Goal: Information Seeking & Learning: Compare options

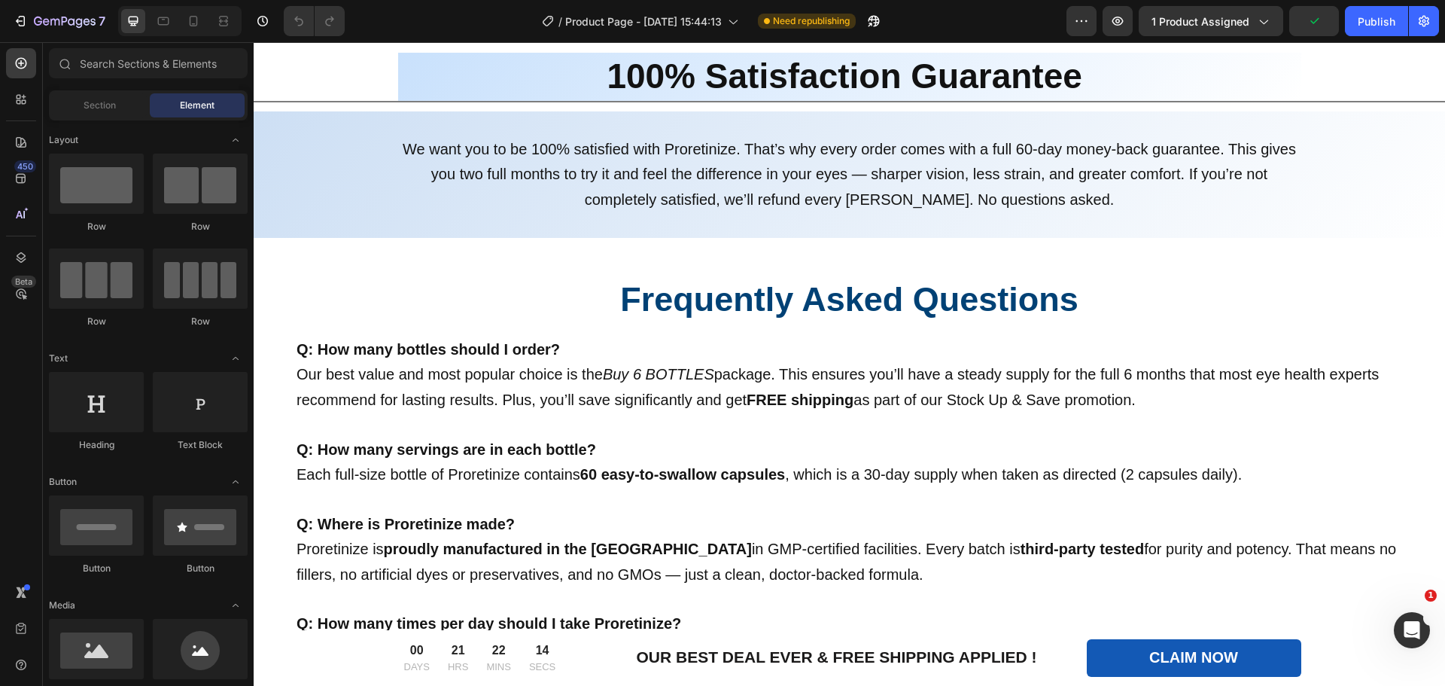
scroll to position [6020, 0]
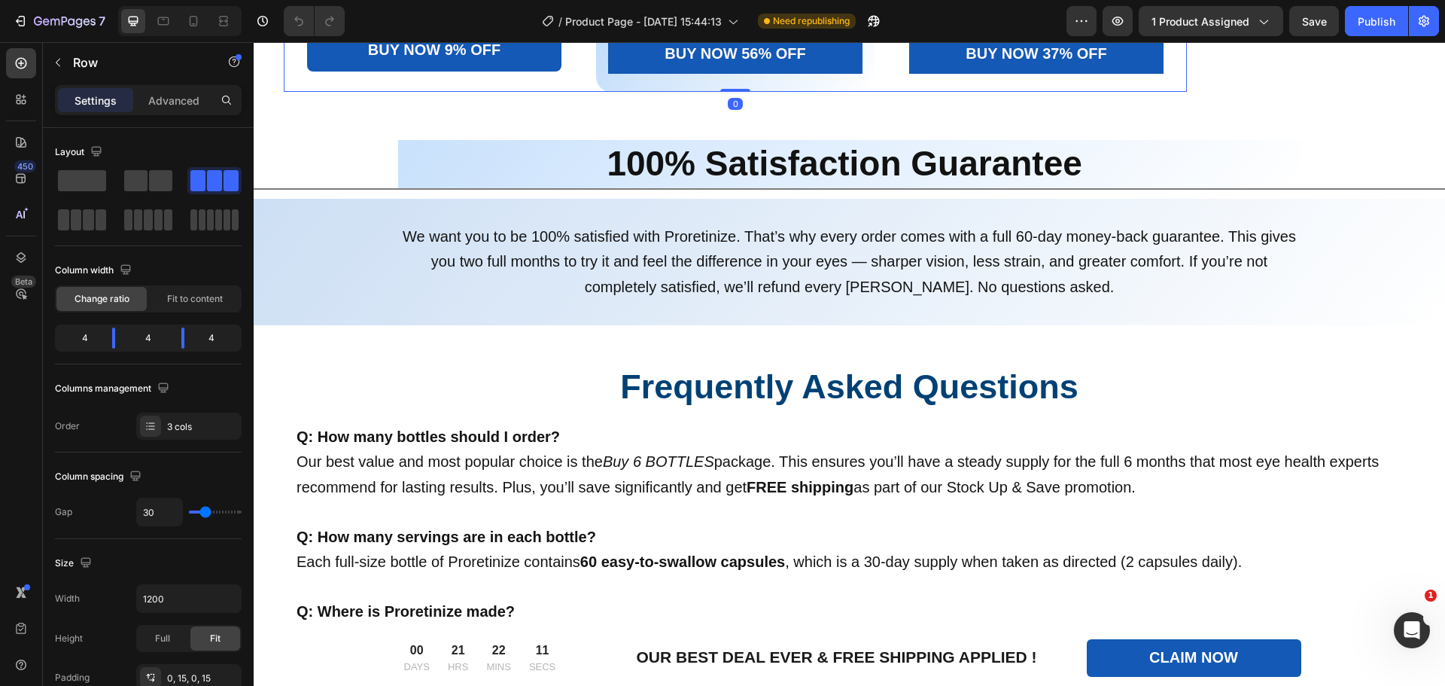
scroll to position [5770, 0]
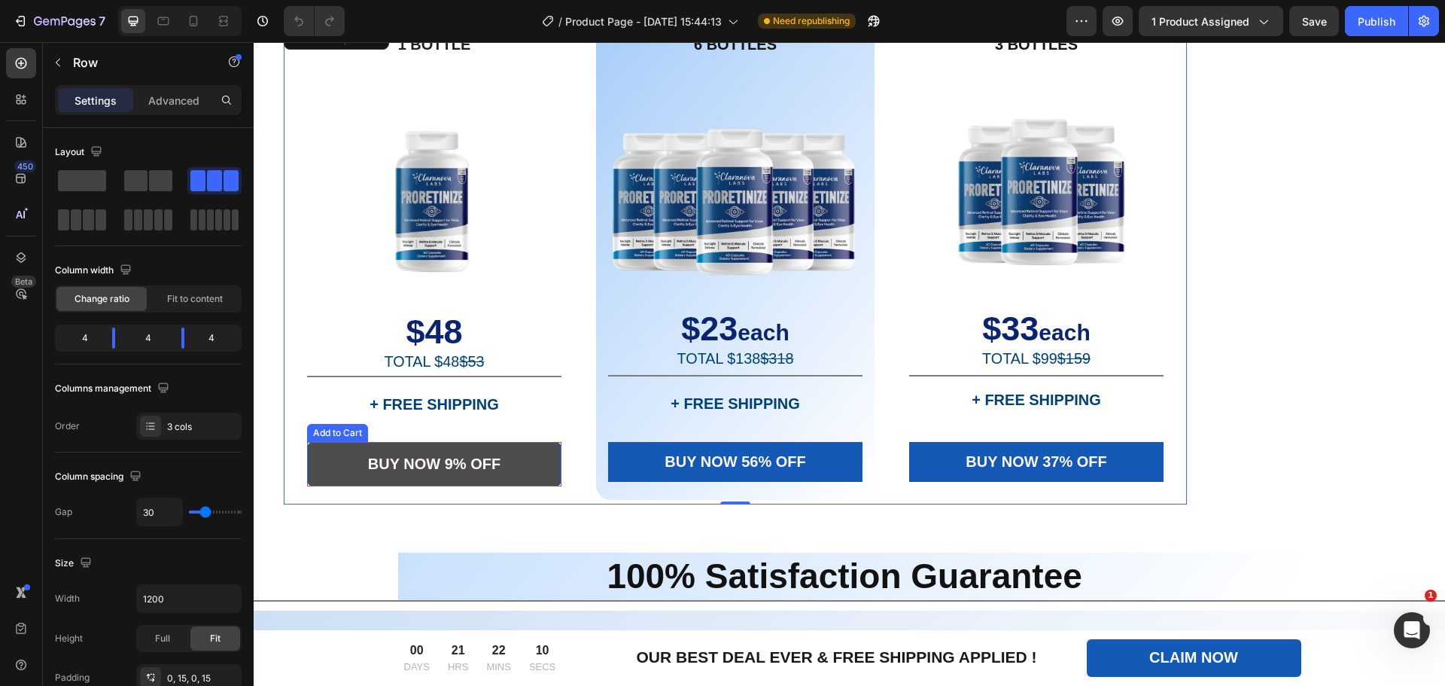
click at [506, 449] on button "BUY NOW 9% OFF" at bounding box center [434, 464] width 254 height 44
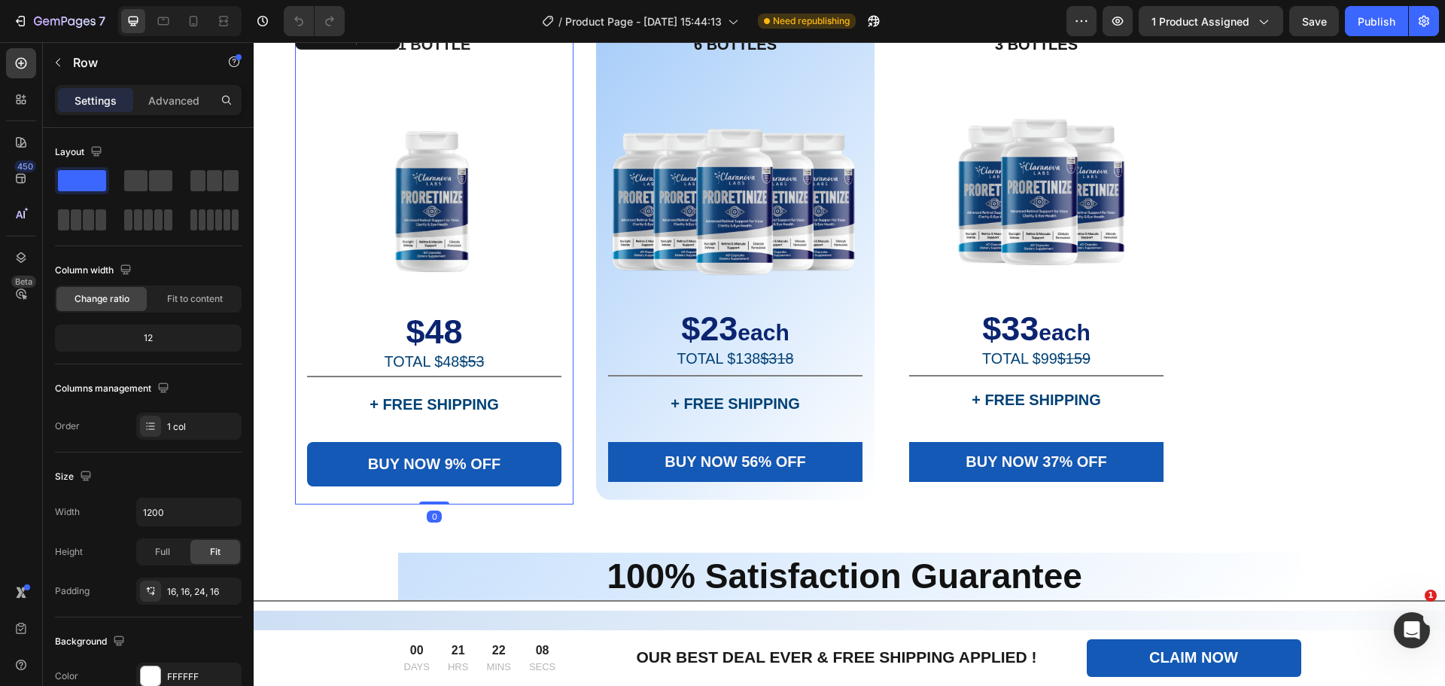
click at [570, 424] on div "1 BOTTLE Text Block Image $48 TOTAL $48 $53 Text Block Title Line + FREE SHIPPI…" at bounding box center [434, 263] width 278 height 481
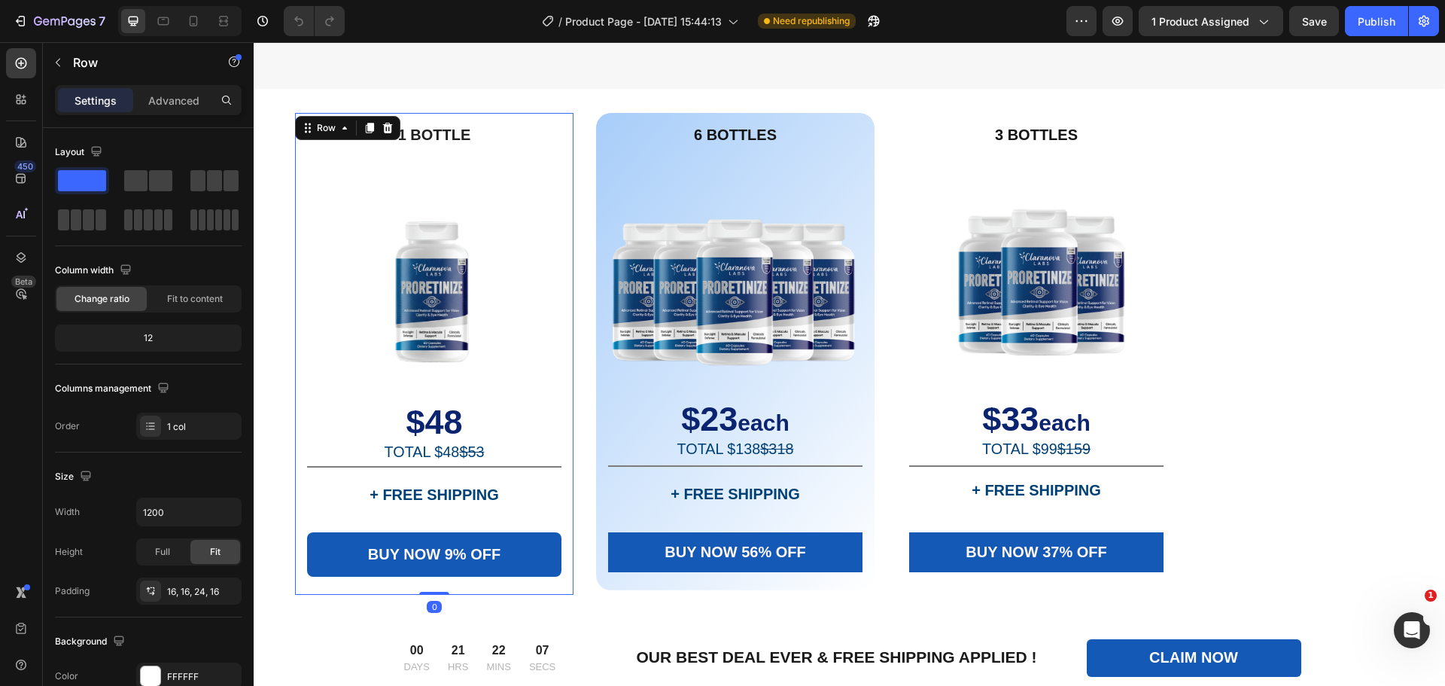
scroll to position [5518, 0]
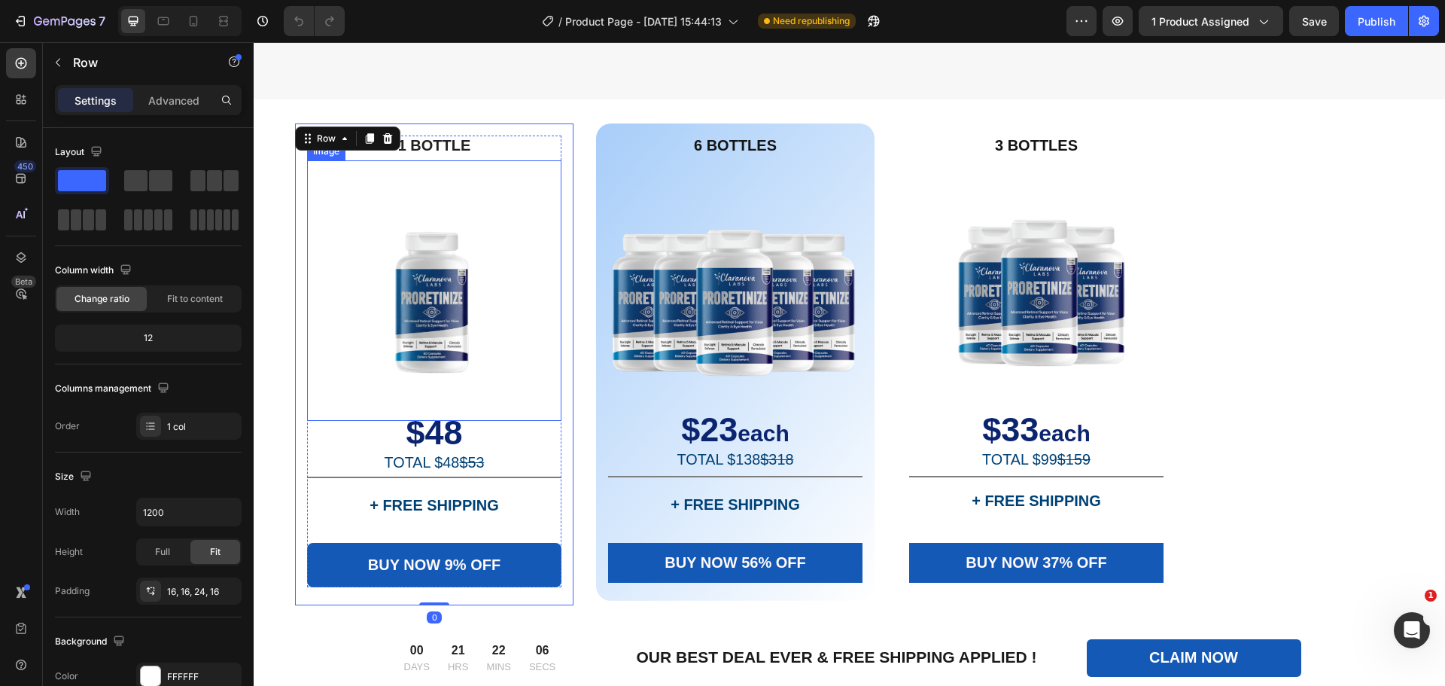
click at [551, 415] on img at bounding box center [434, 290] width 254 height 260
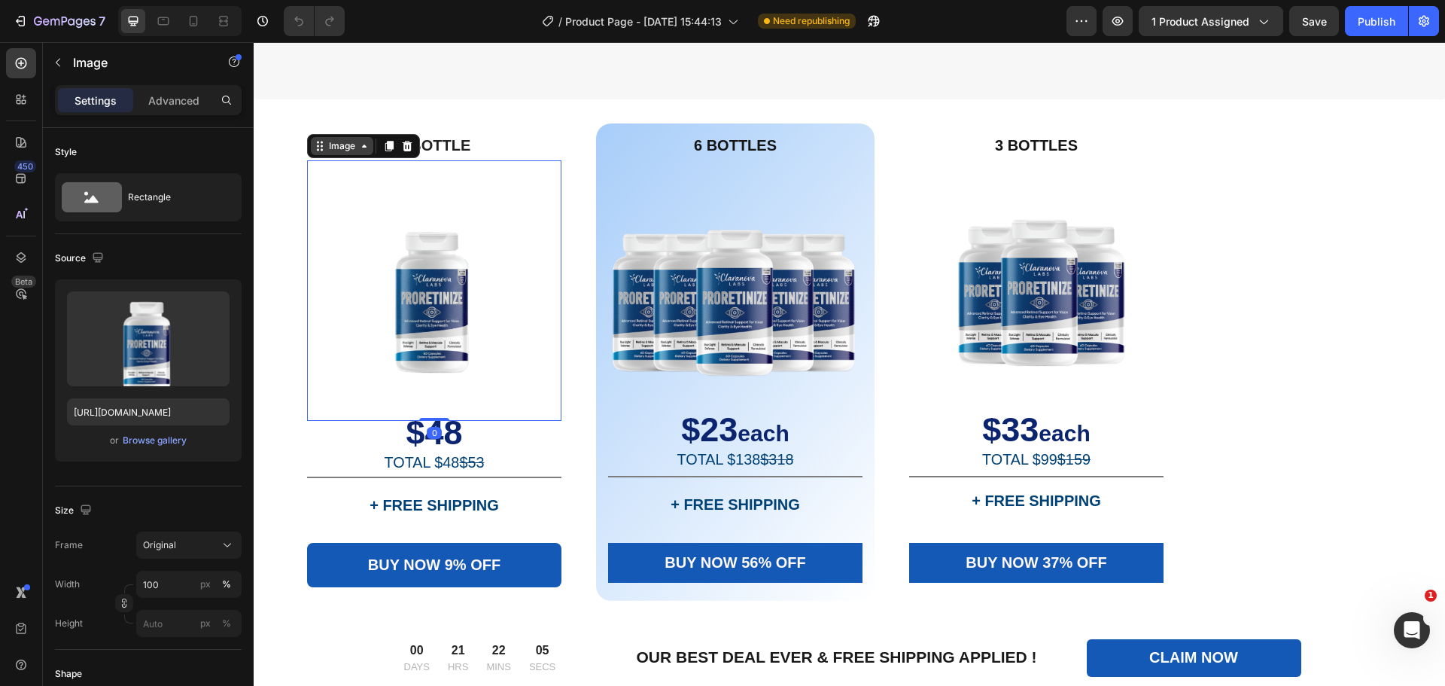
click at [361, 152] on icon at bounding box center [364, 146] width 12 height 12
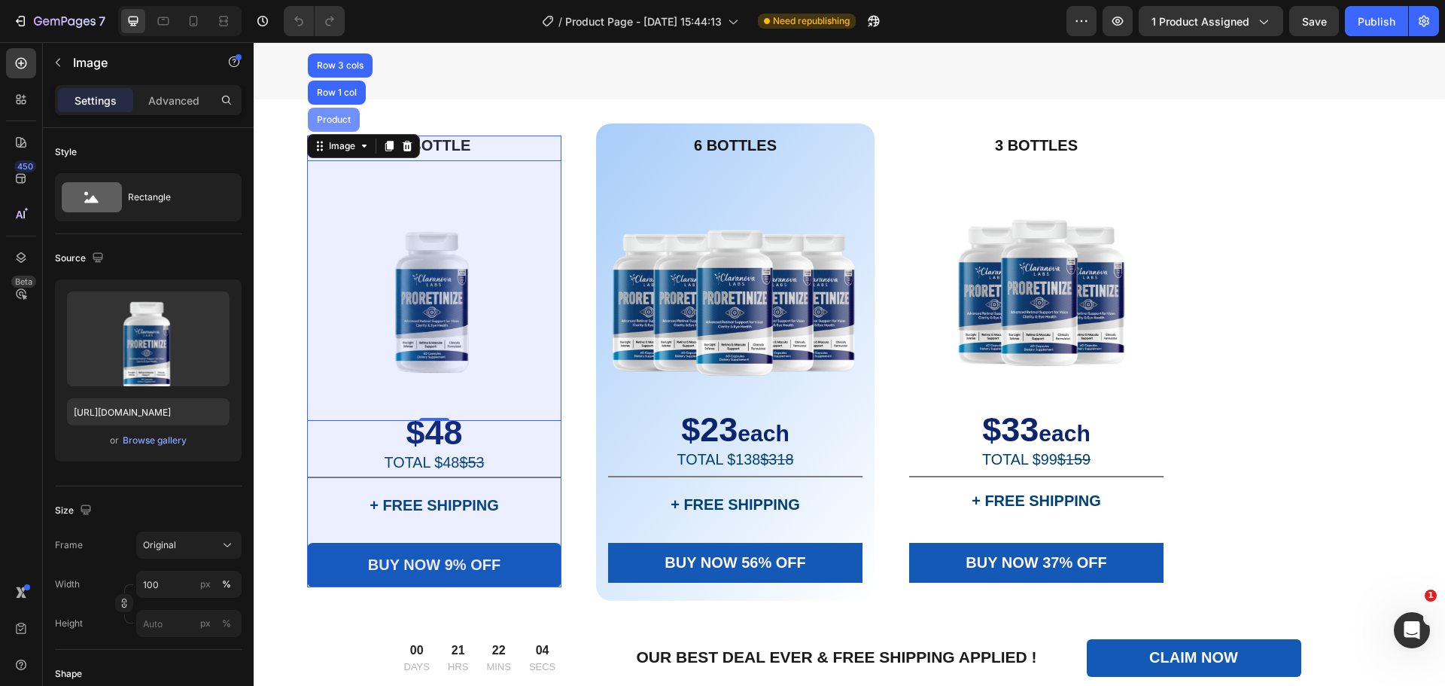
click at [346, 124] on div "Product" at bounding box center [334, 119] width 40 height 9
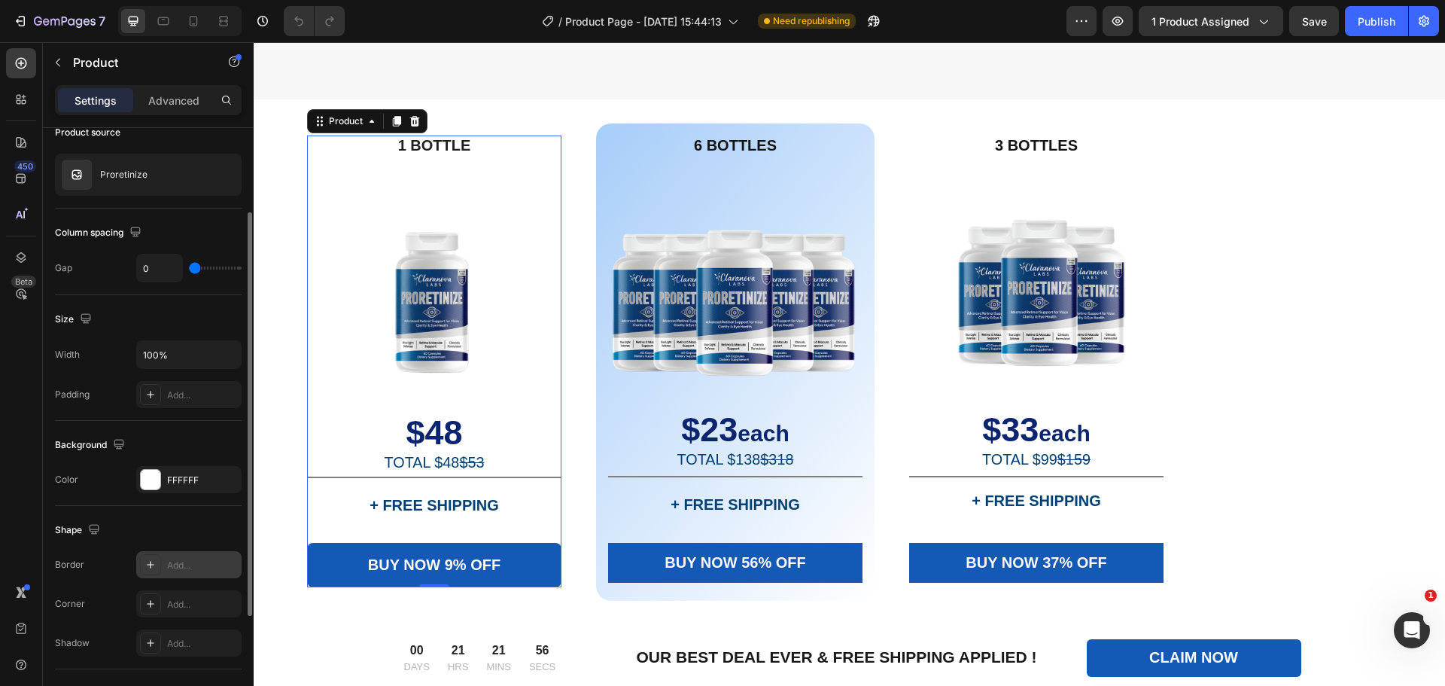
scroll to position [0, 0]
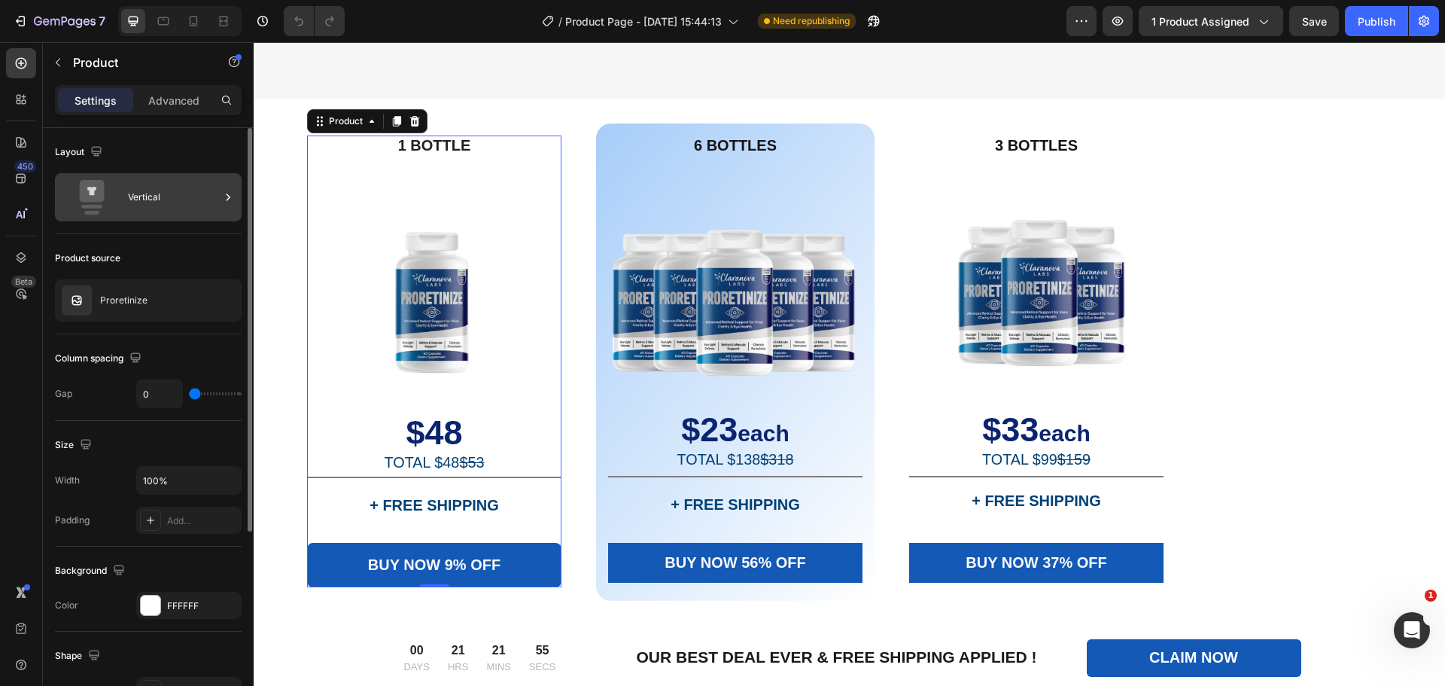
click at [217, 196] on div "Vertical" at bounding box center [174, 197] width 92 height 35
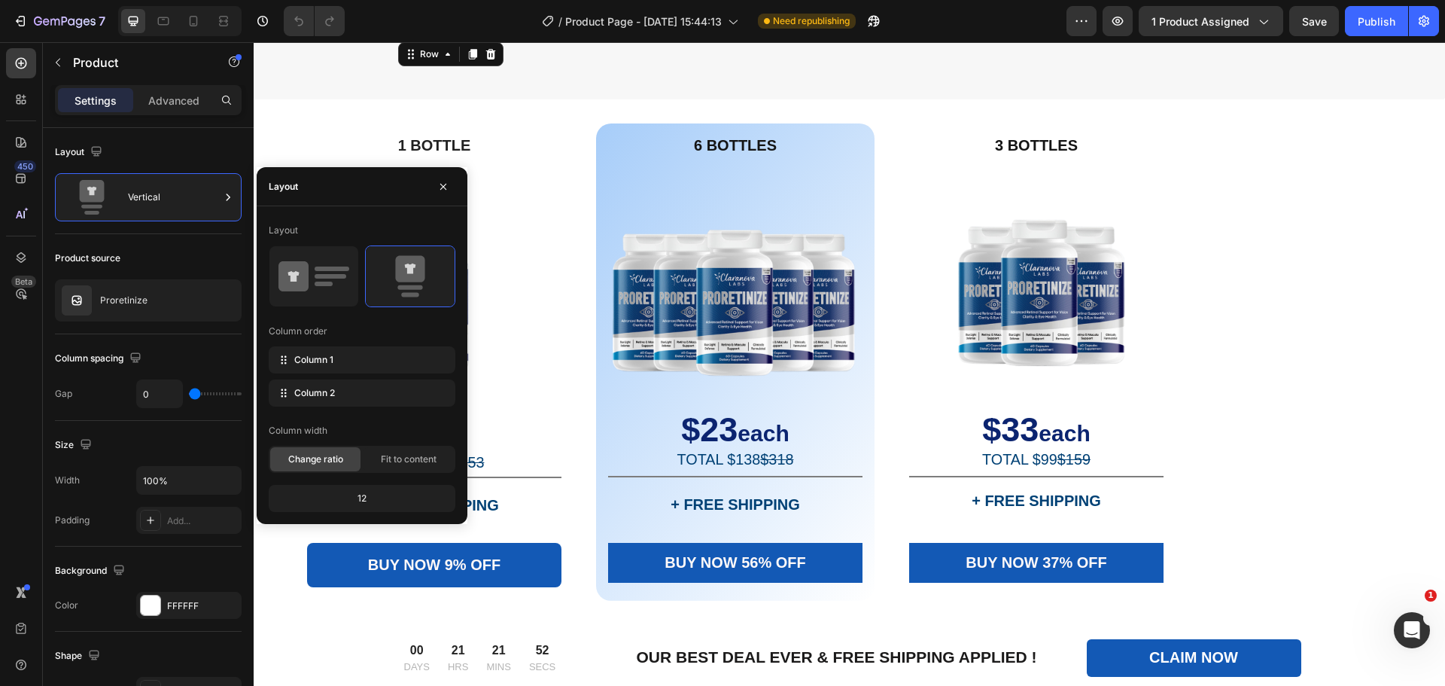
click at [536, 39] on div "Image Image Image Row 0" at bounding box center [849, 39] width 903 height 0
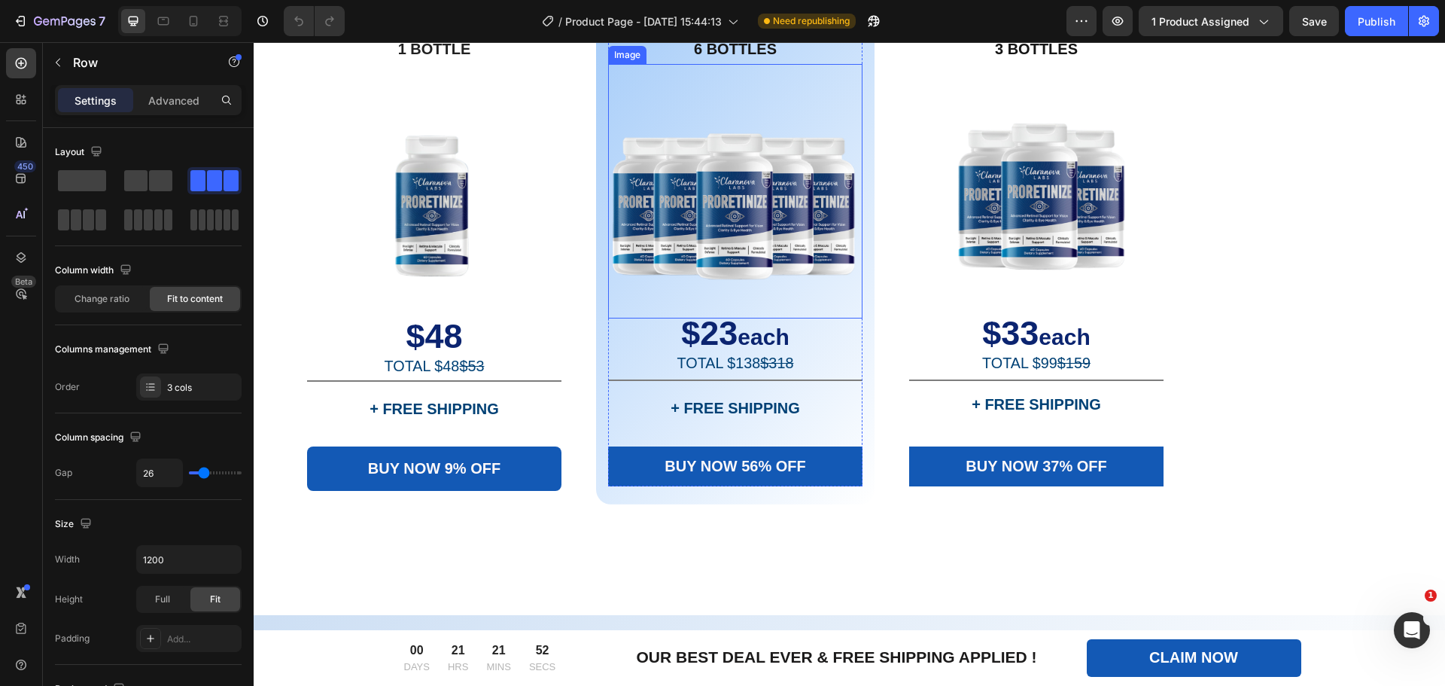
scroll to position [5770, 0]
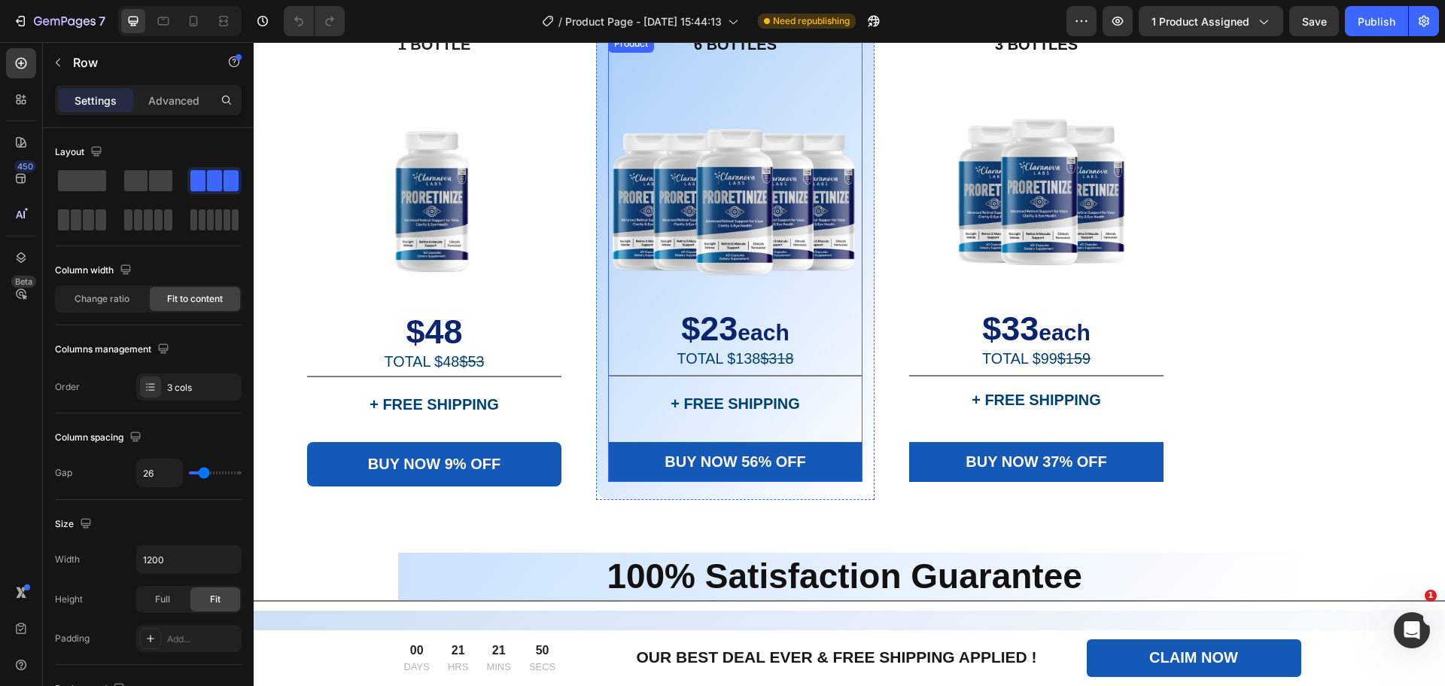
click at [628, 379] on div "6 BOTTLES Text Block Image $23 each TOTAL $138 $318 Text Block Title Line + FRE…" at bounding box center [735, 238] width 254 height 407
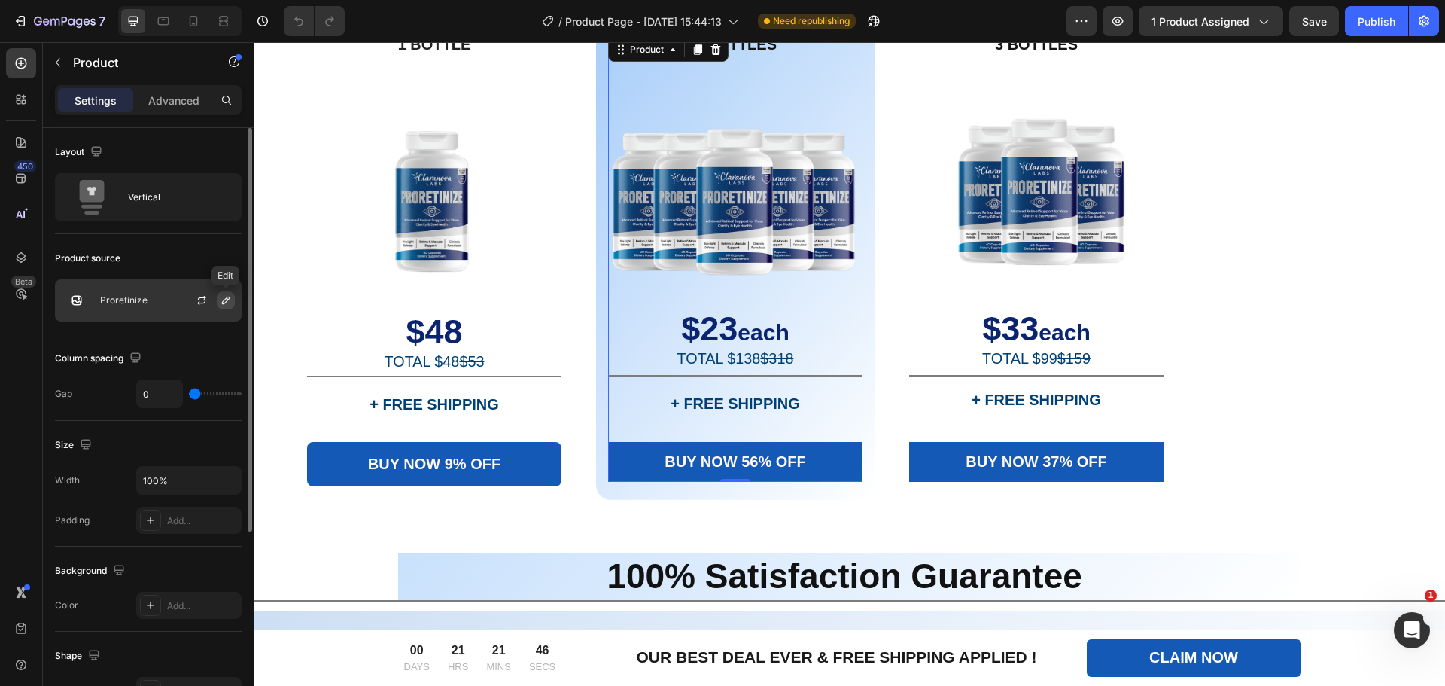
click at [220, 300] on icon "button" at bounding box center [226, 300] width 12 height 12
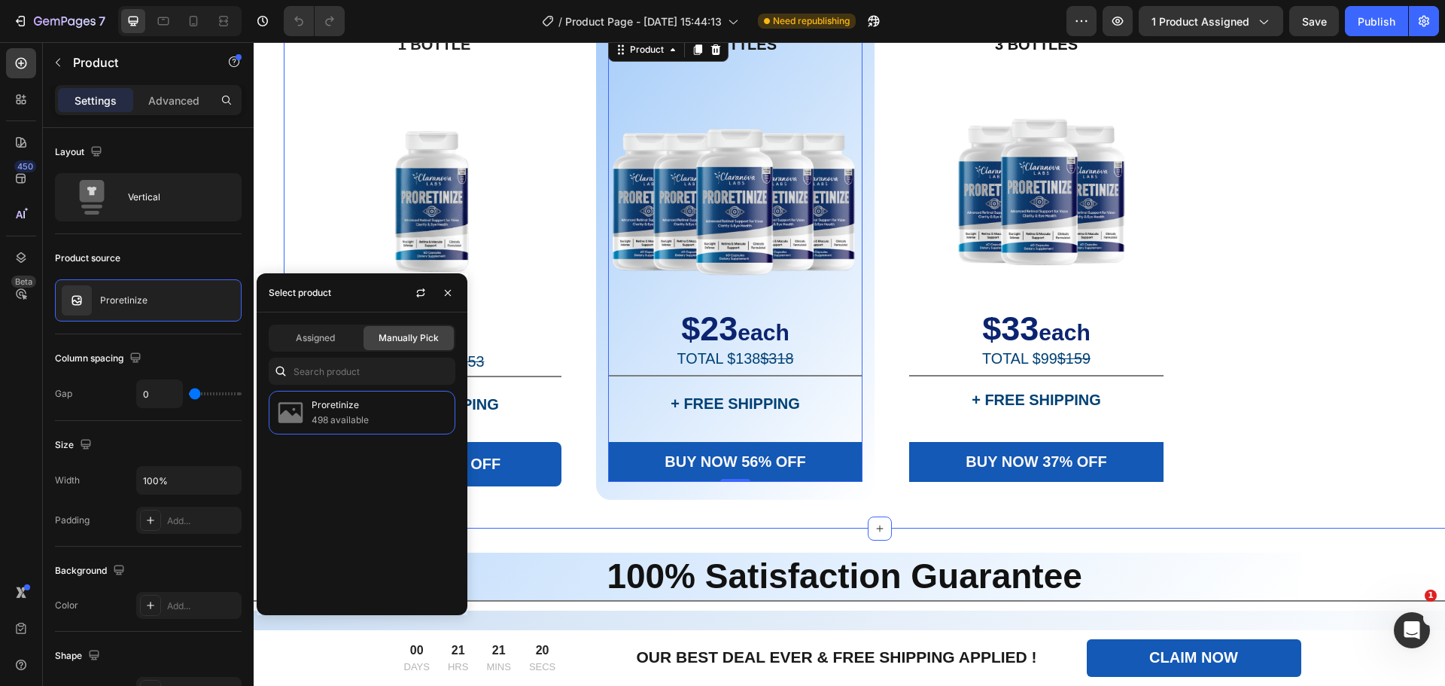
click at [610, 517] on div "1 BOTTLE Text Block Image $48 TOTAL $48 $53 Text Block Title Line + FREE SHIPPI…" at bounding box center [879, 262] width 1191 height 529
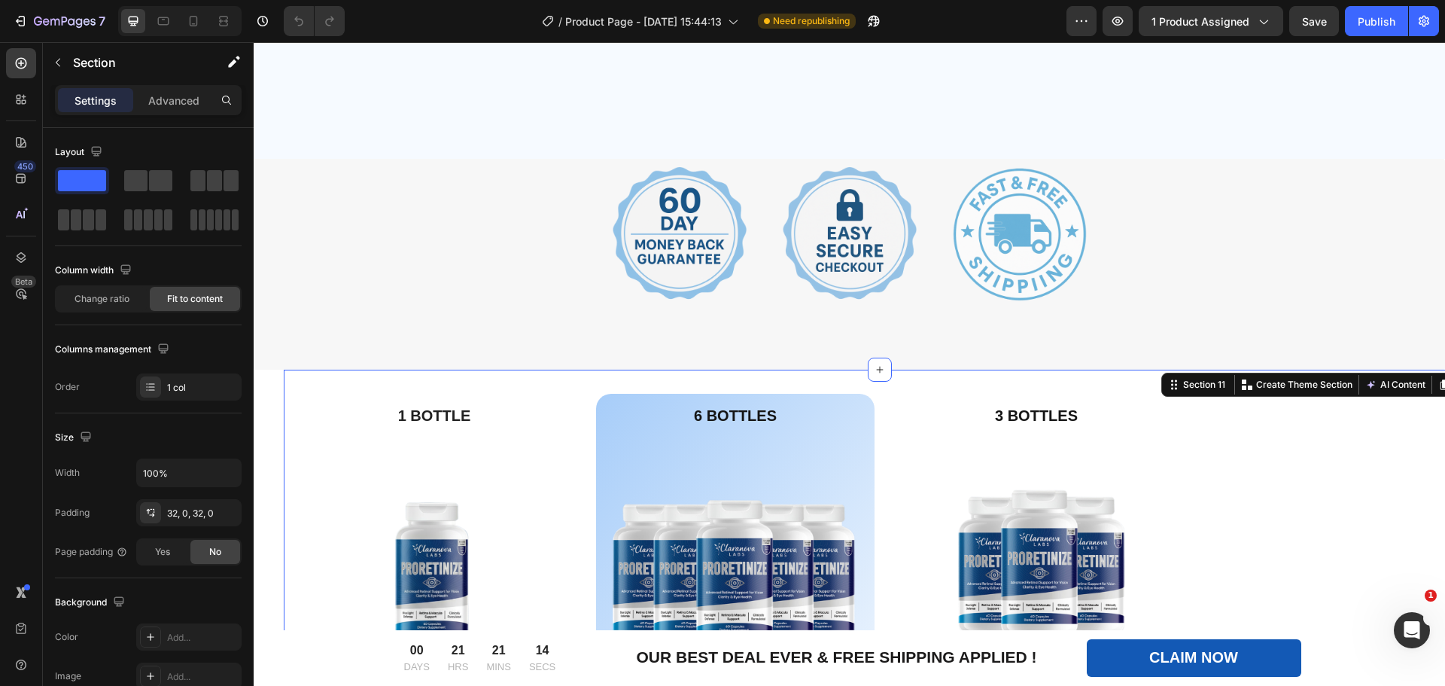
scroll to position [5644, 0]
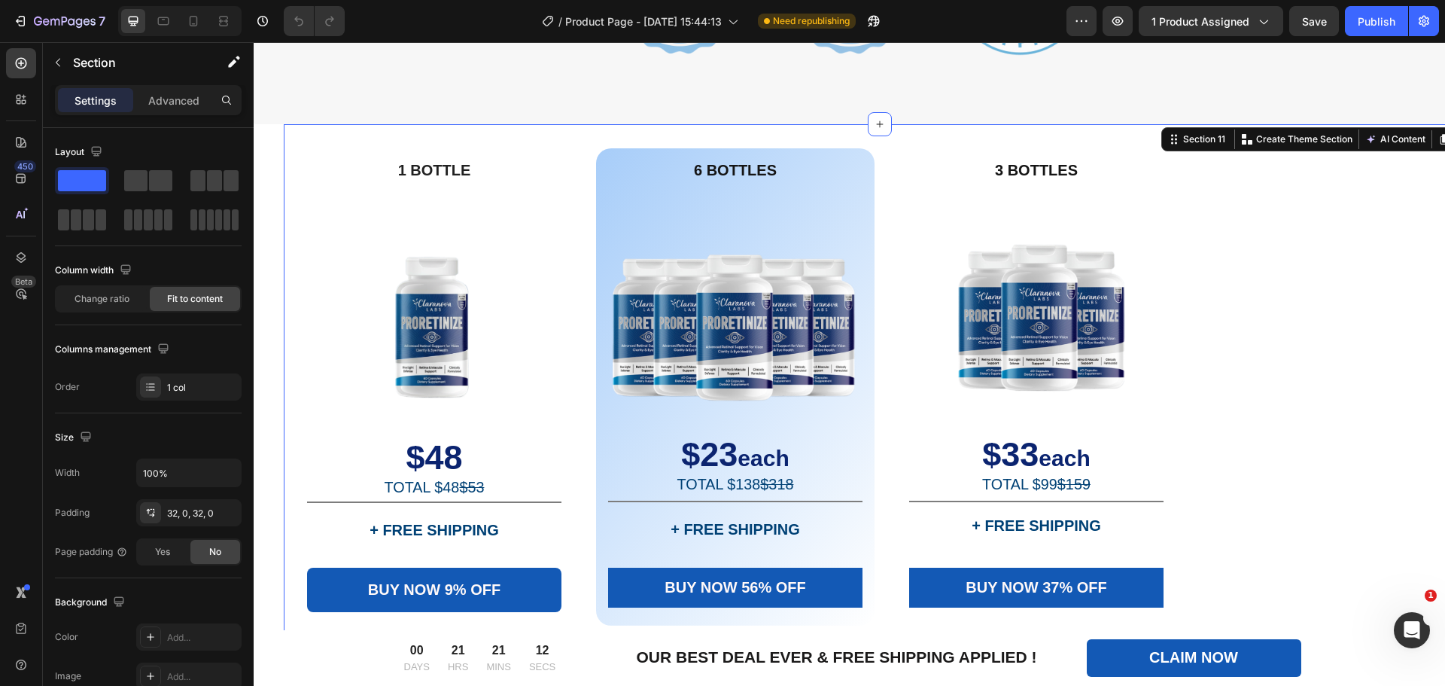
click at [1240, 334] on div "1 BOTTLE Text Block Image $48 TOTAL $48 $53 Text Block Title Line + FREE SHIPPI…" at bounding box center [879, 388] width 1191 height 529
click at [187, 102] on p "Advanced" at bounding box center [173, 101] width 51 height 16
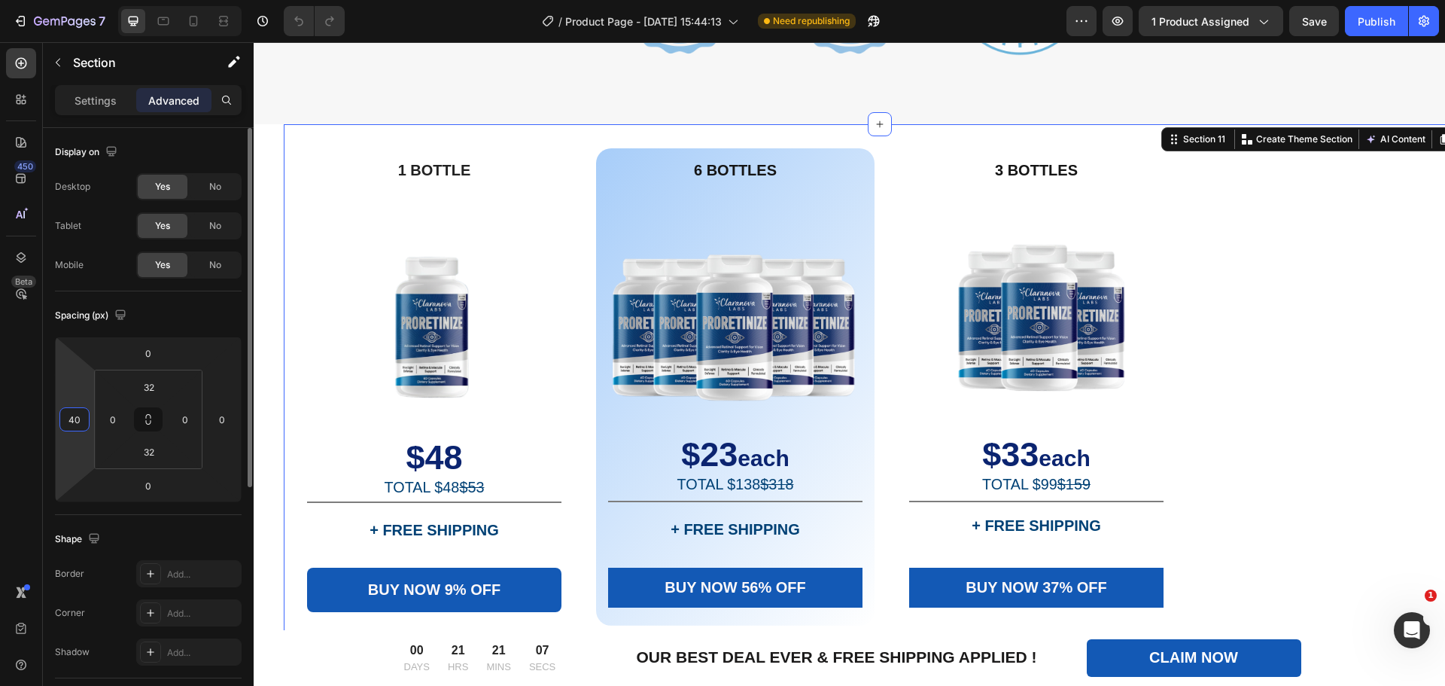
click at [70, 418] on input "40" at bounding box center [74, 419] width 23 height 23
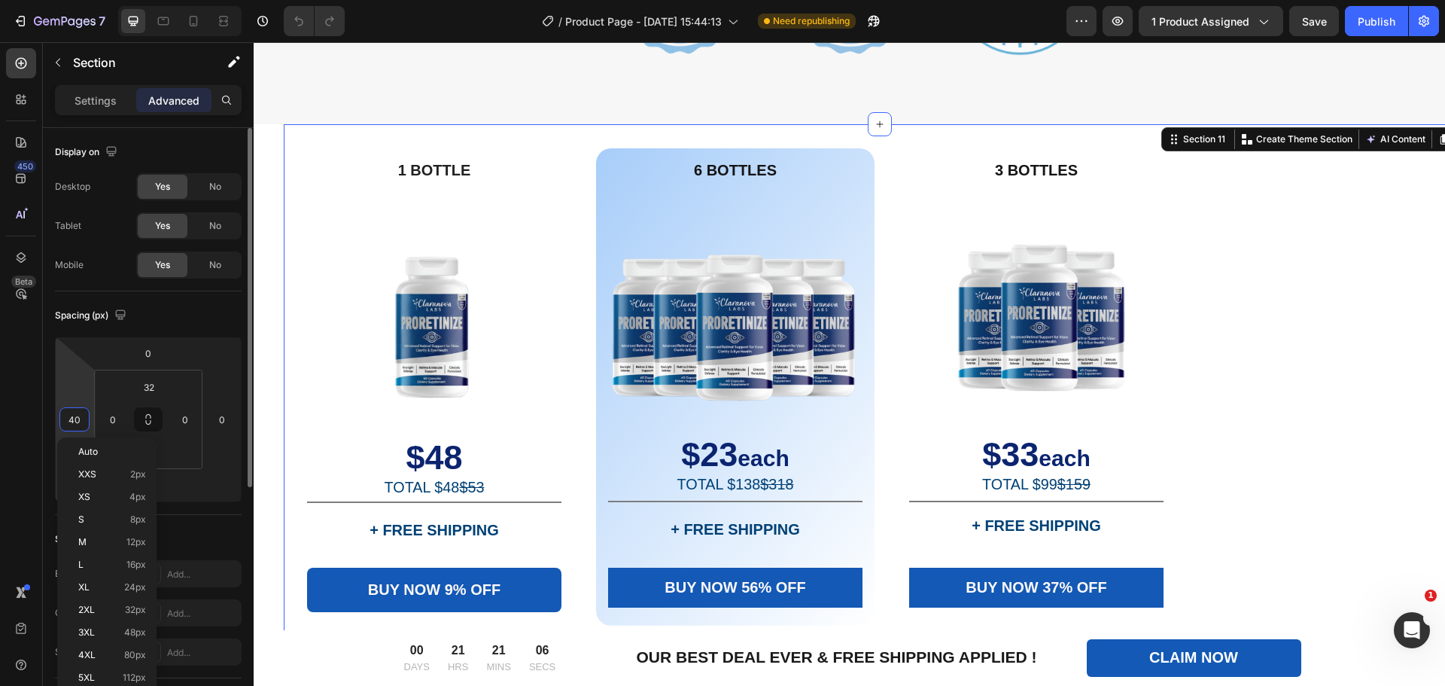
type input "0"
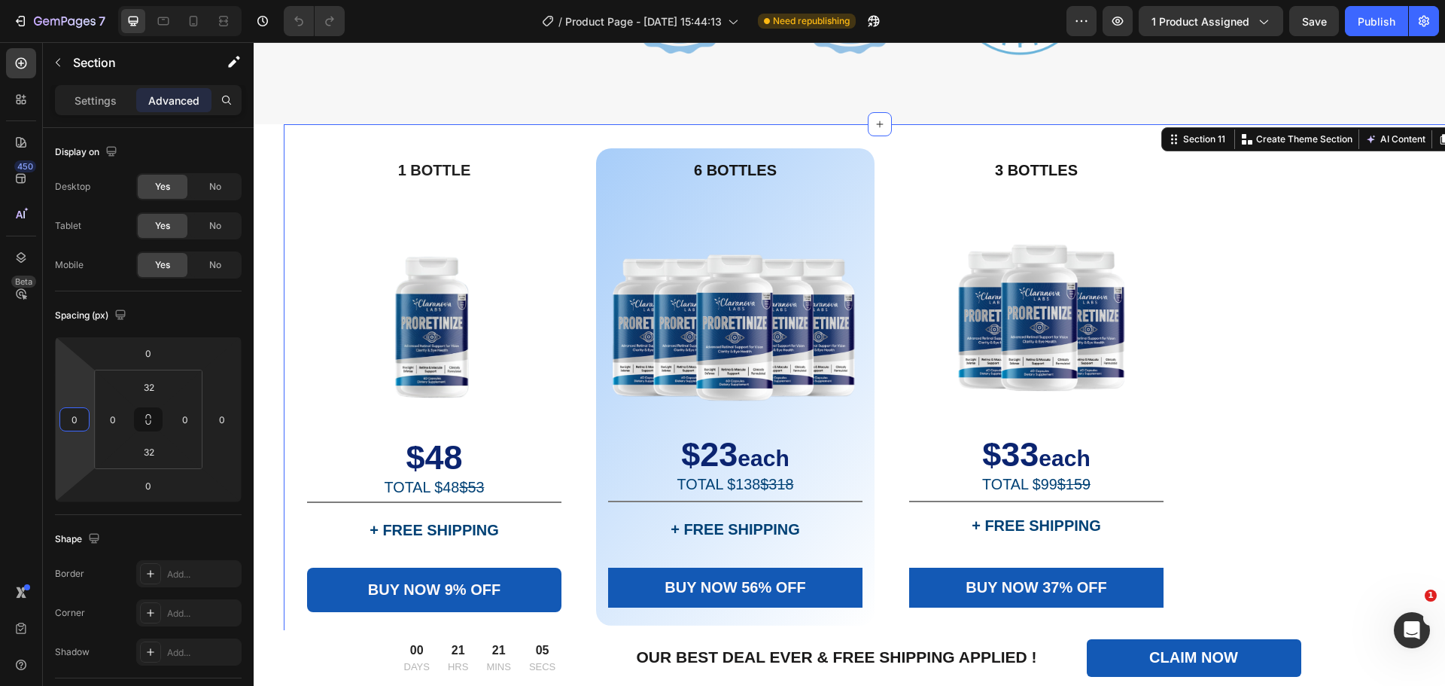
click at [261, 402] on section "1 BOTTLE Text Block Image $48 TOTAL $48 $53 Text Block Title Line + FREE SHIPPI…" at bounding box center [849, 388] width 1191 height 529
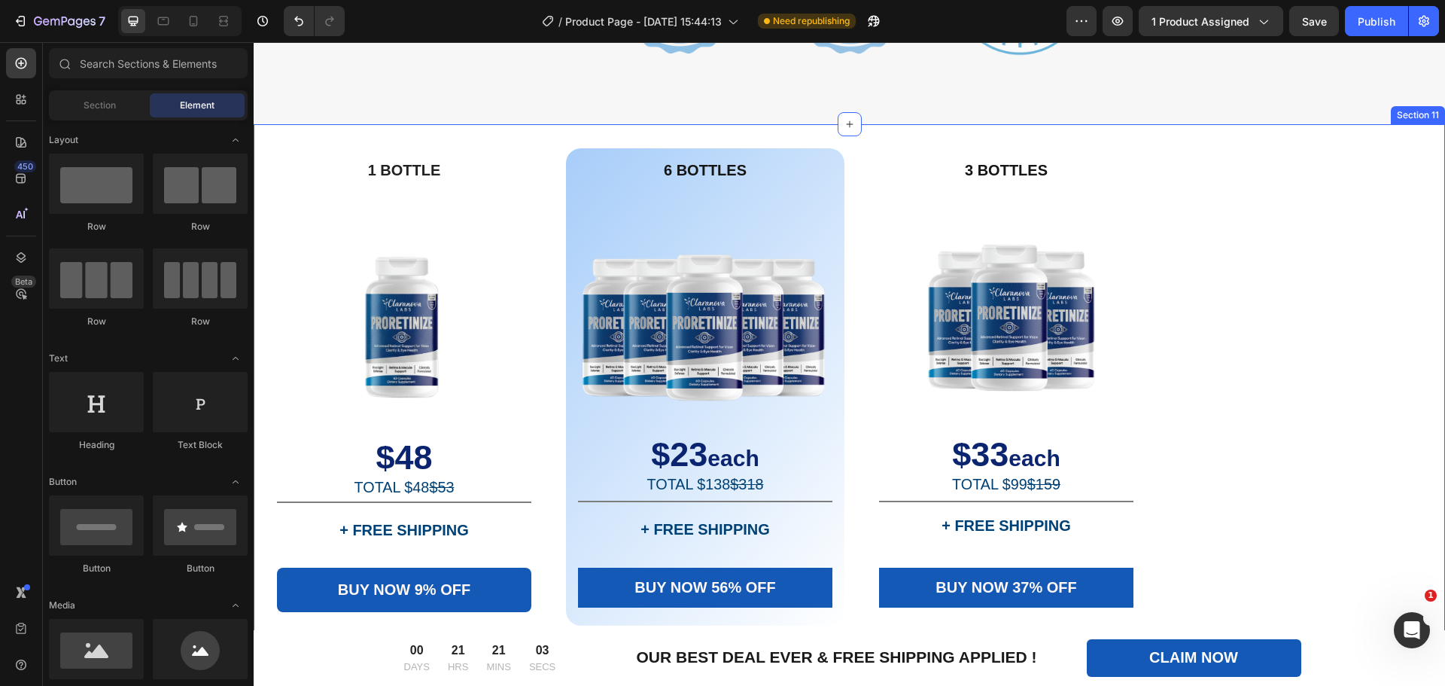
click at [1306, 495] on div "1 BOTTLE Text Block Image $48 TOTAL $48 $53 Text Block Title Line + FREE SHIPPI…" at bounding box center [849, 388] width 1191 height 529
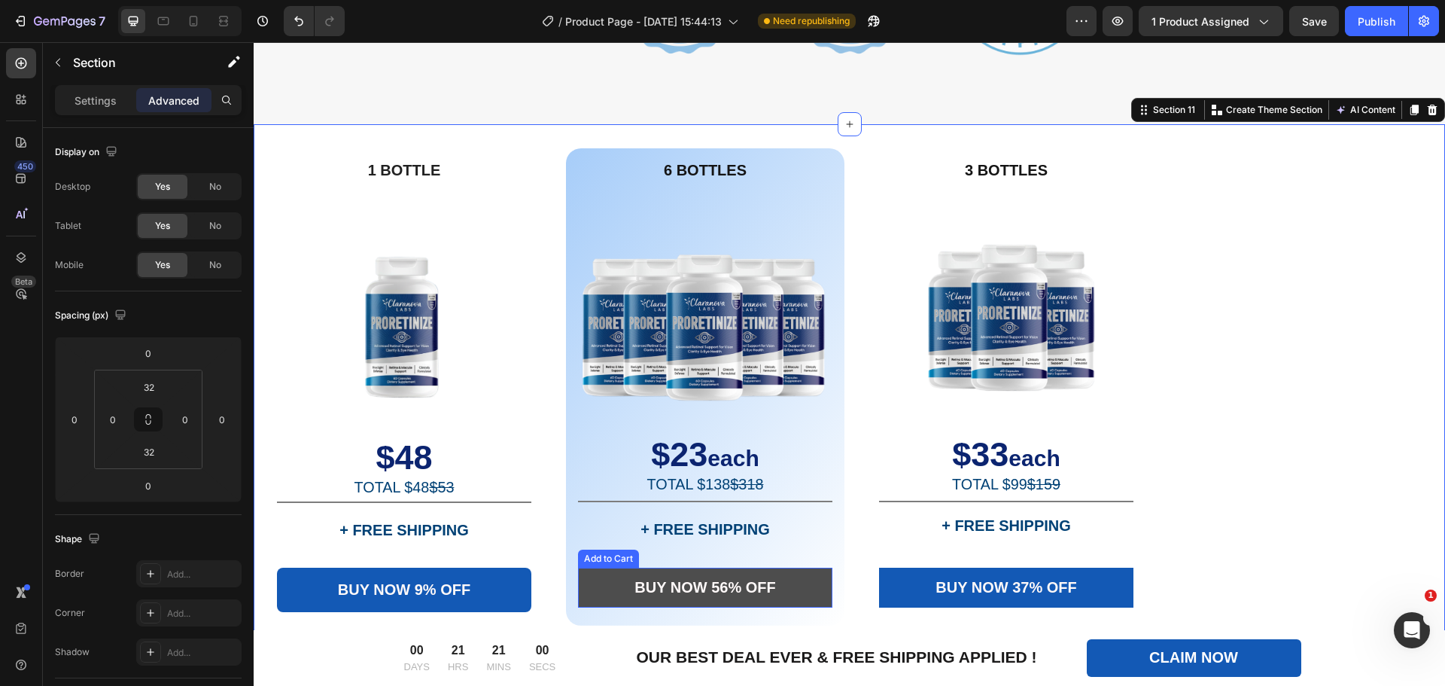
click at [613, 573] on button "BUY NOW 56% OFF" at bounding box center [705, 587] width 254 height 40
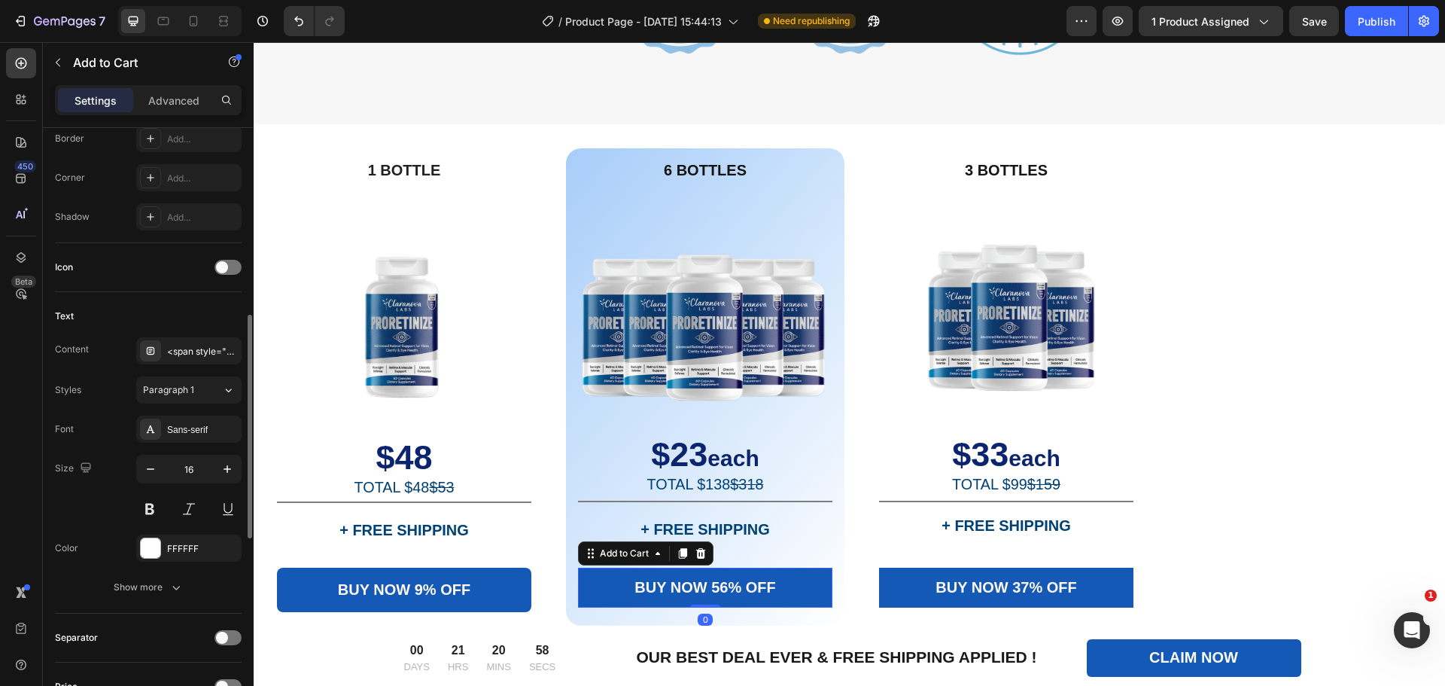
scroll to position [880, 0]
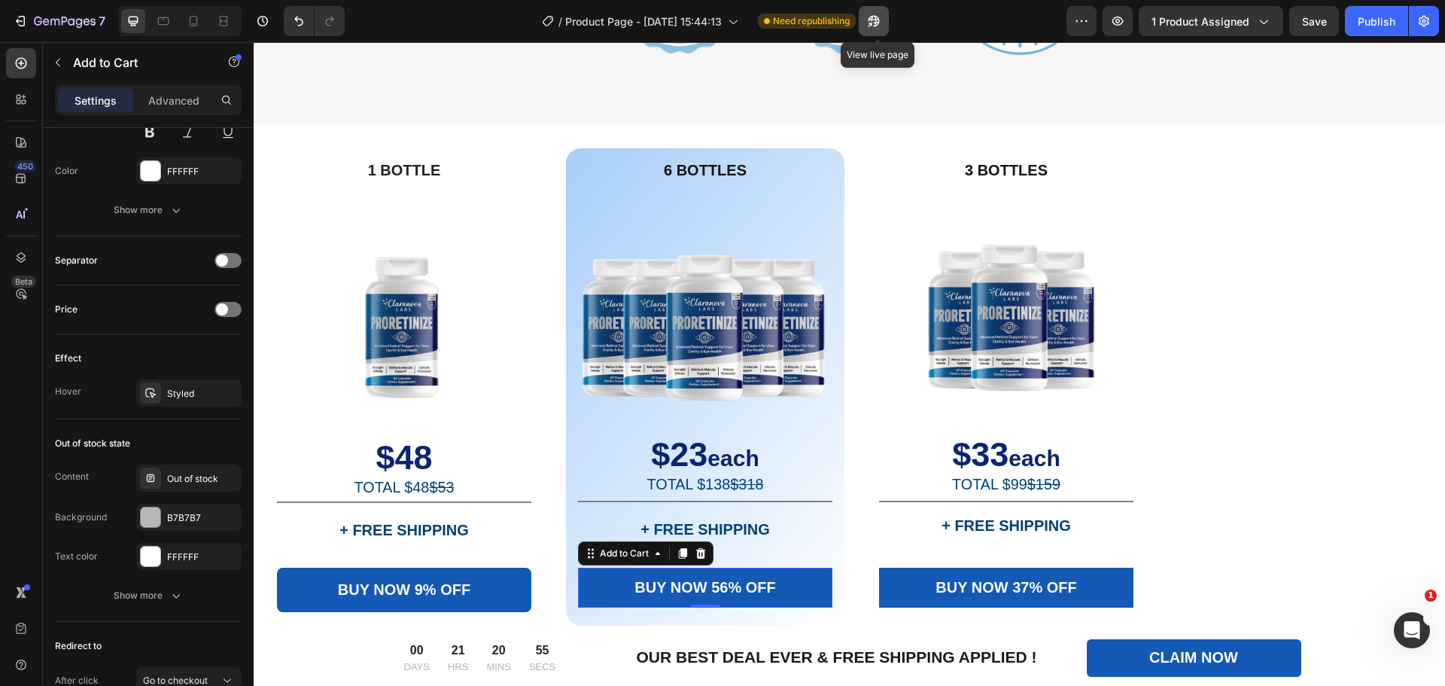
click at [872, 23] on icon "button" at bounding box center [870, 25] width 4 height 4
click at [574, 492] on div "6 BOTTLES Text Block Image $23 each TOTAL $138 $318 Text Block Title Line + FRE…" at bounding box center [705, 386] width 278 height 477
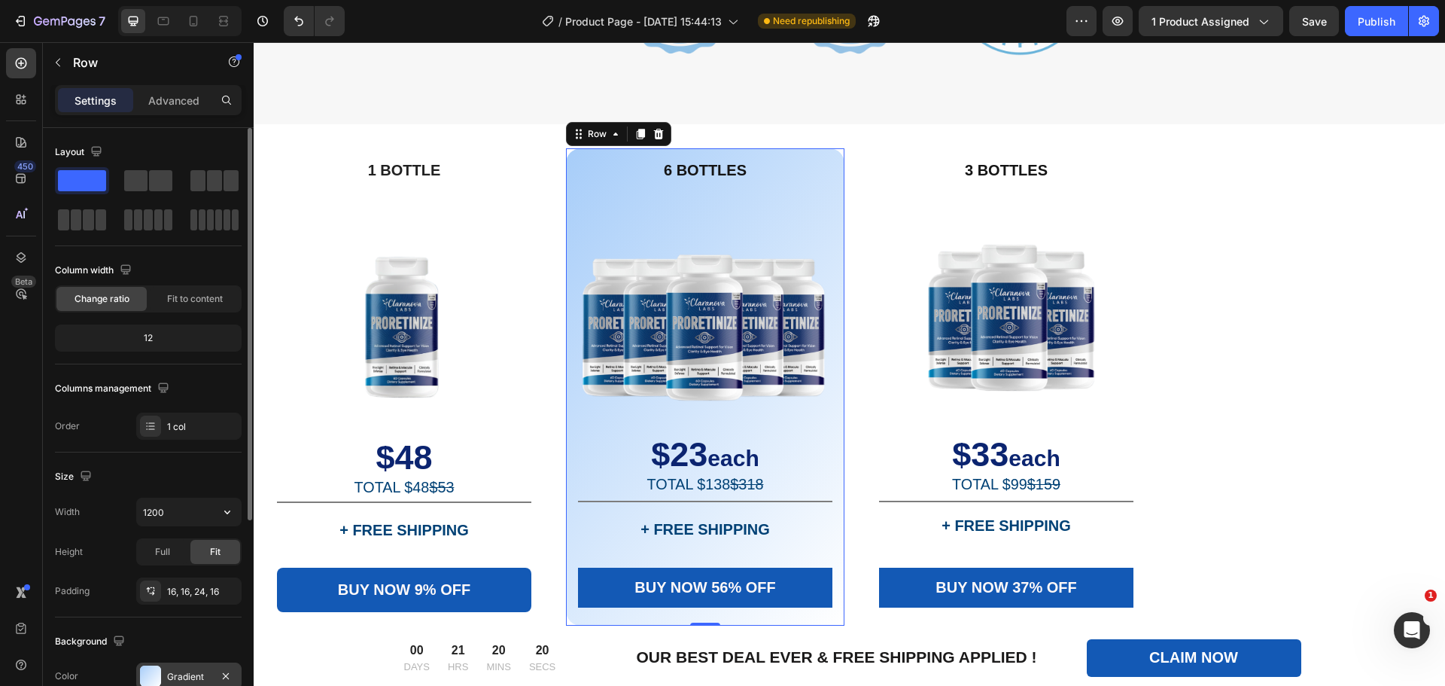
scroll to position [318, 0]
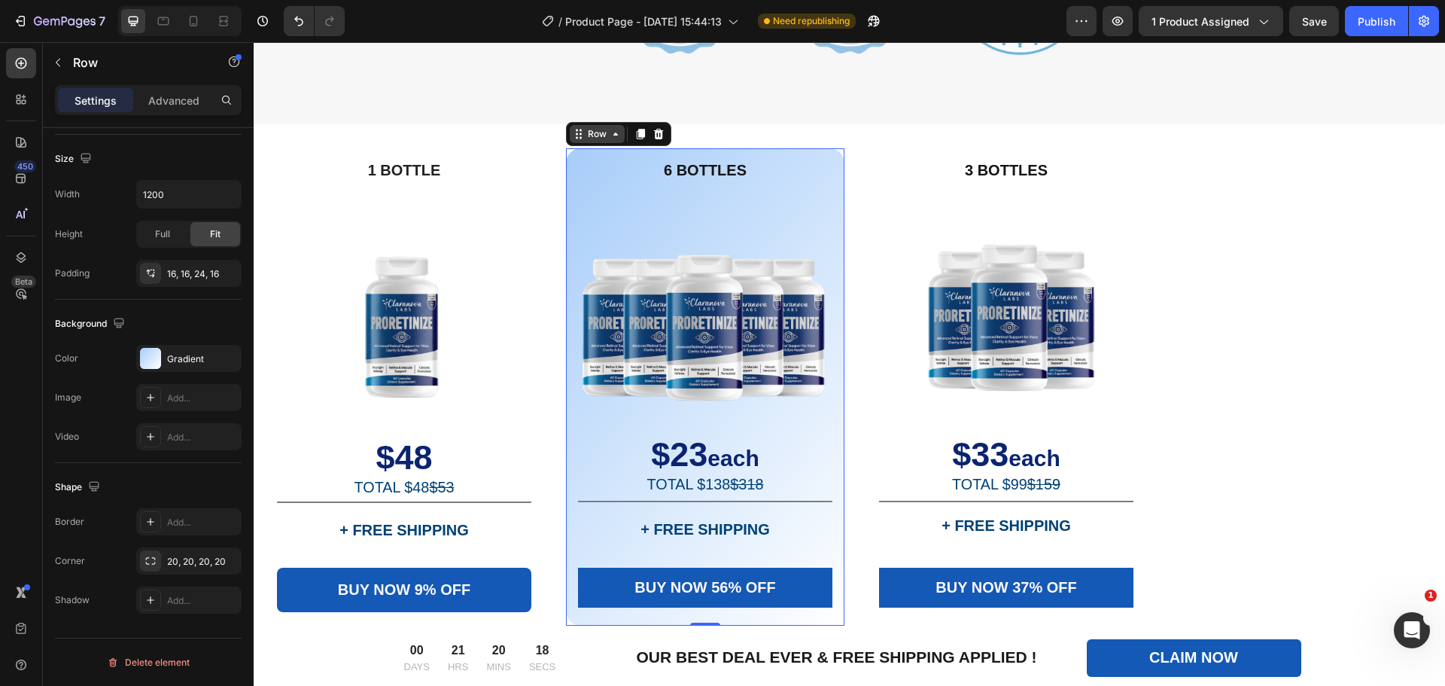
click at [616, 138] on icon at bounding box center [616, 134] width 12 height 12
click at [634, 261] on img at bounding box center [705, 312] width 254 height 254
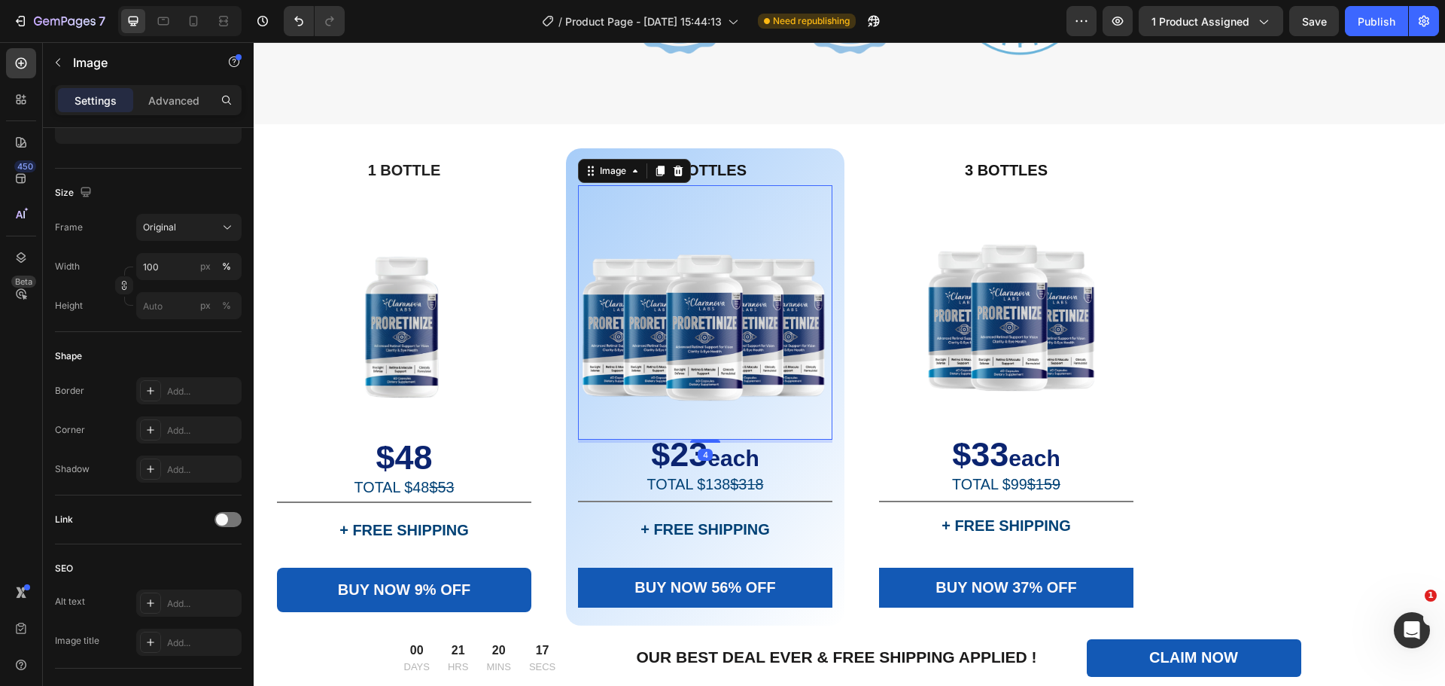
scroll to position [0, 0]
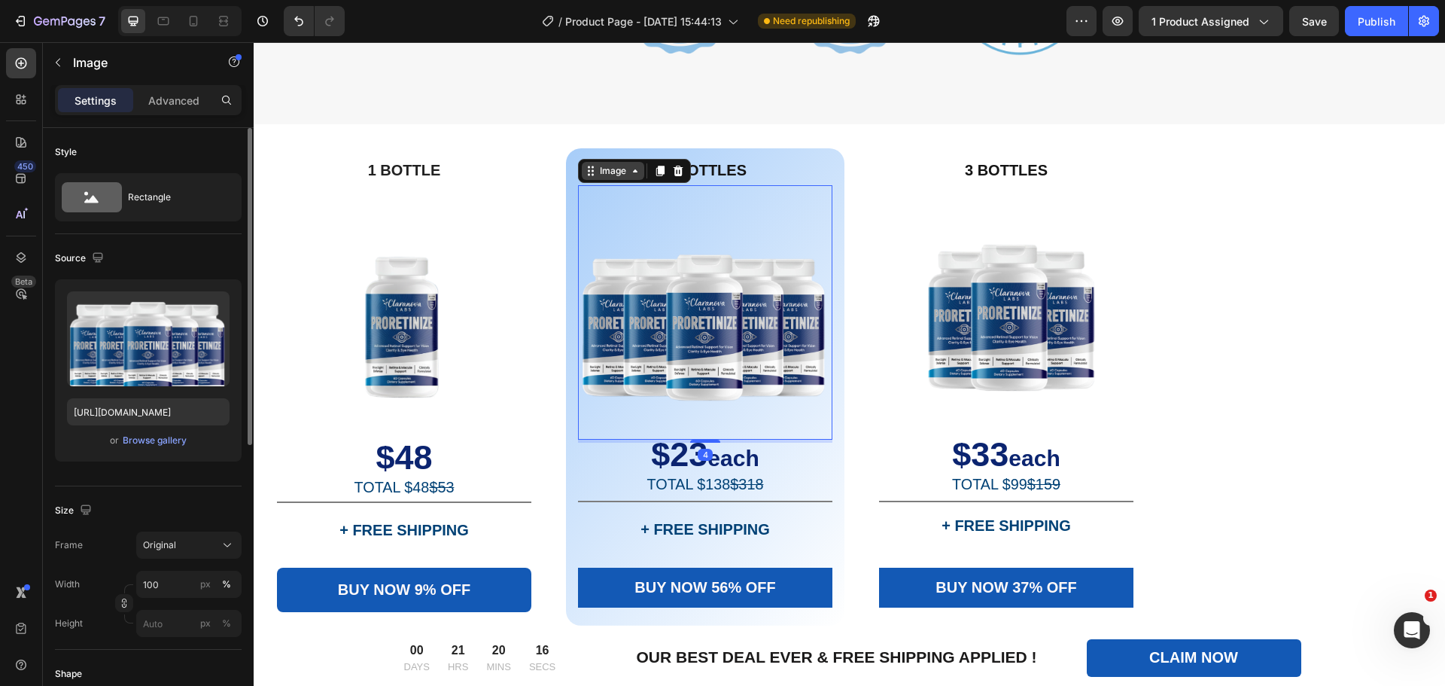
click at [637, 174] on icon at bounding box center [635, 171] width 12 height 12
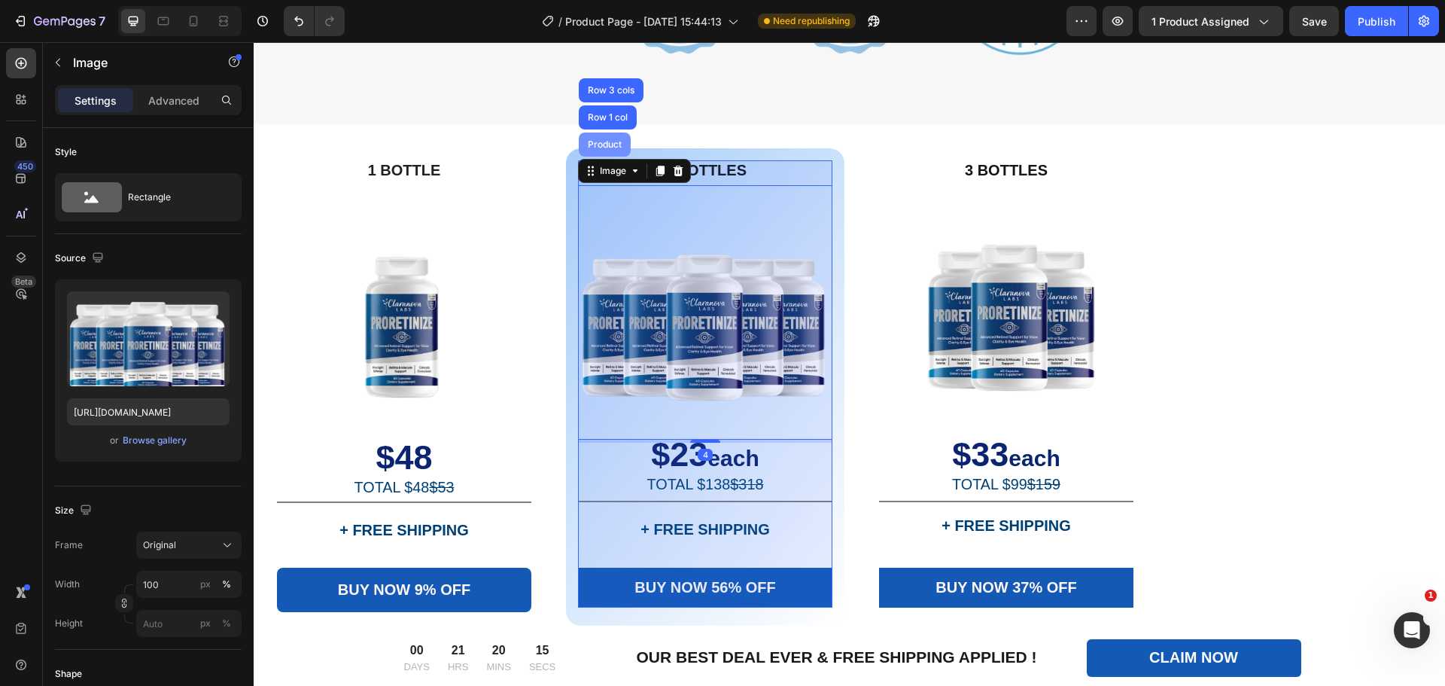
click at [617, 145] on div "Product" at bounding box center [605, 144] width 40 height 9
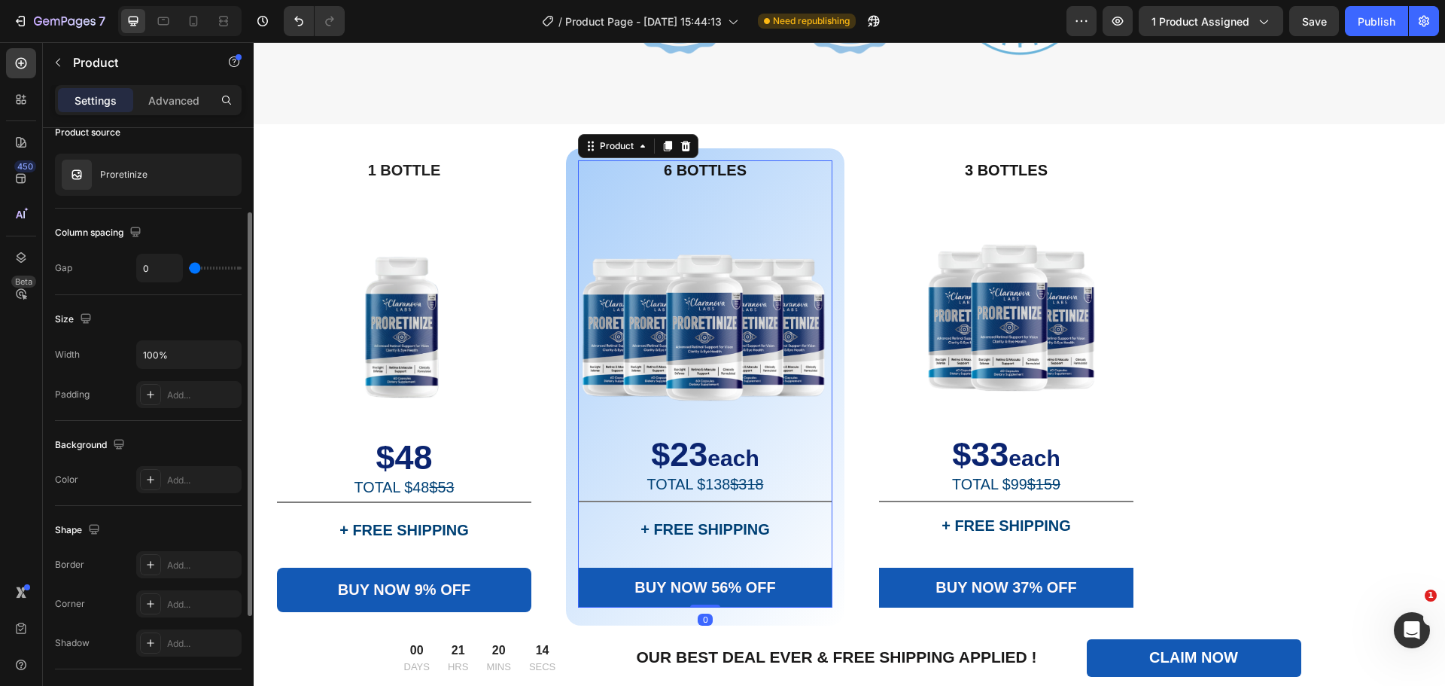
scroll to position [293, 0]
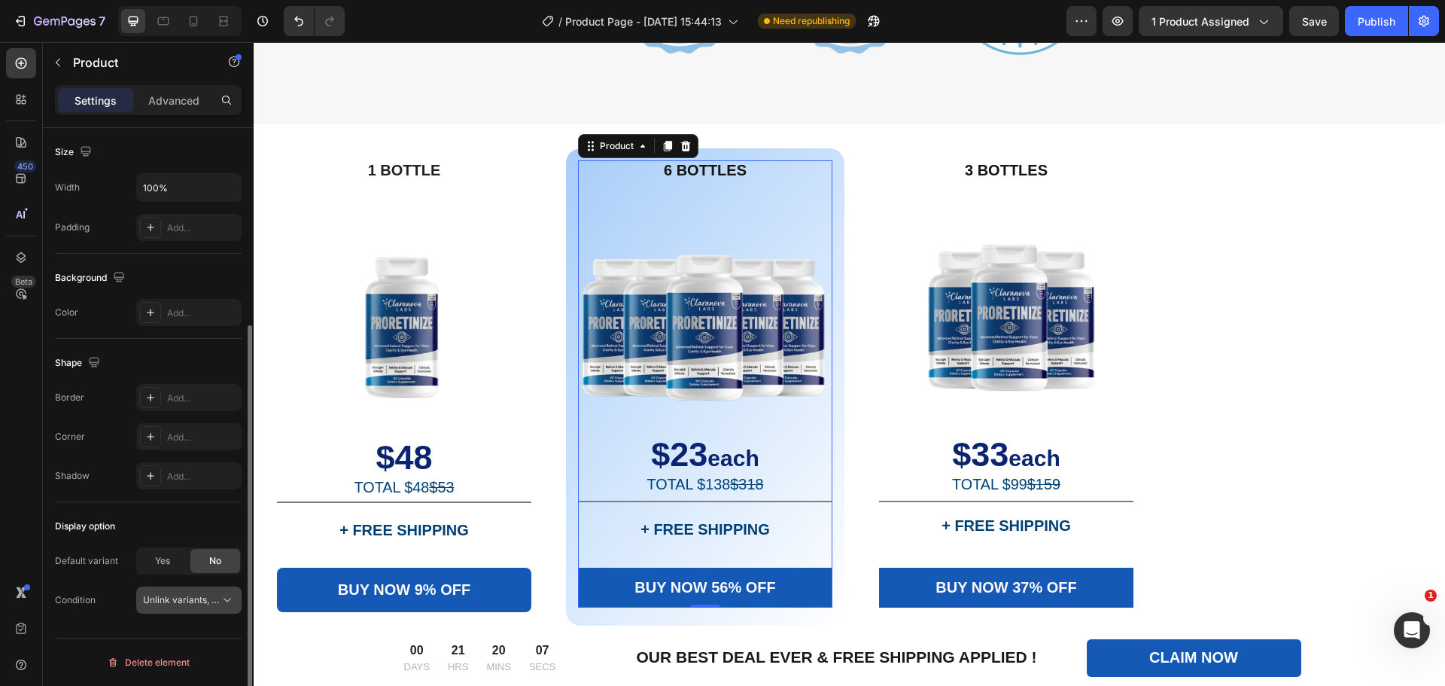
click at [216, 594] on span "Unlink variants, quantity <br> between same products" at bounding box center [258, 599] width 231 height 11
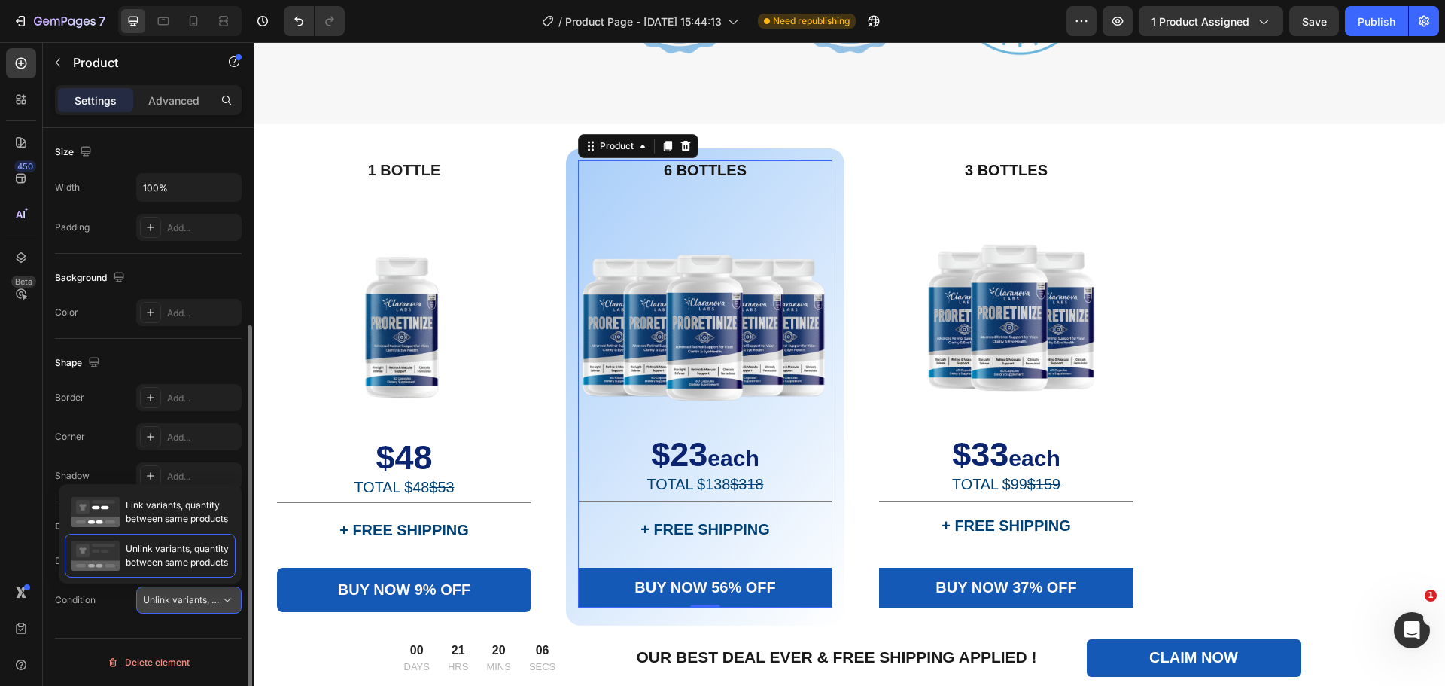
click at [216, 594] on span "Unlink variants, quantity <br> between same products" at bounding box center [258, 599] width 231 height 11
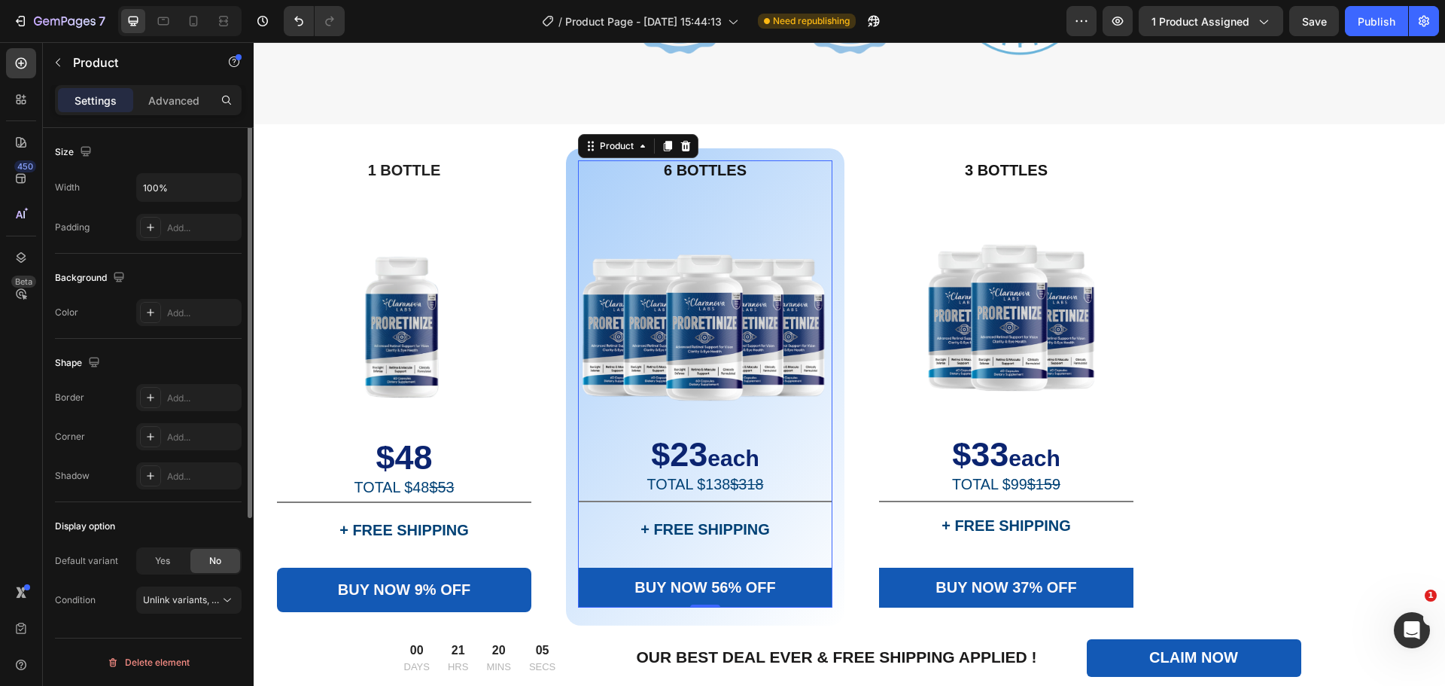
scroll to position [0, 0]
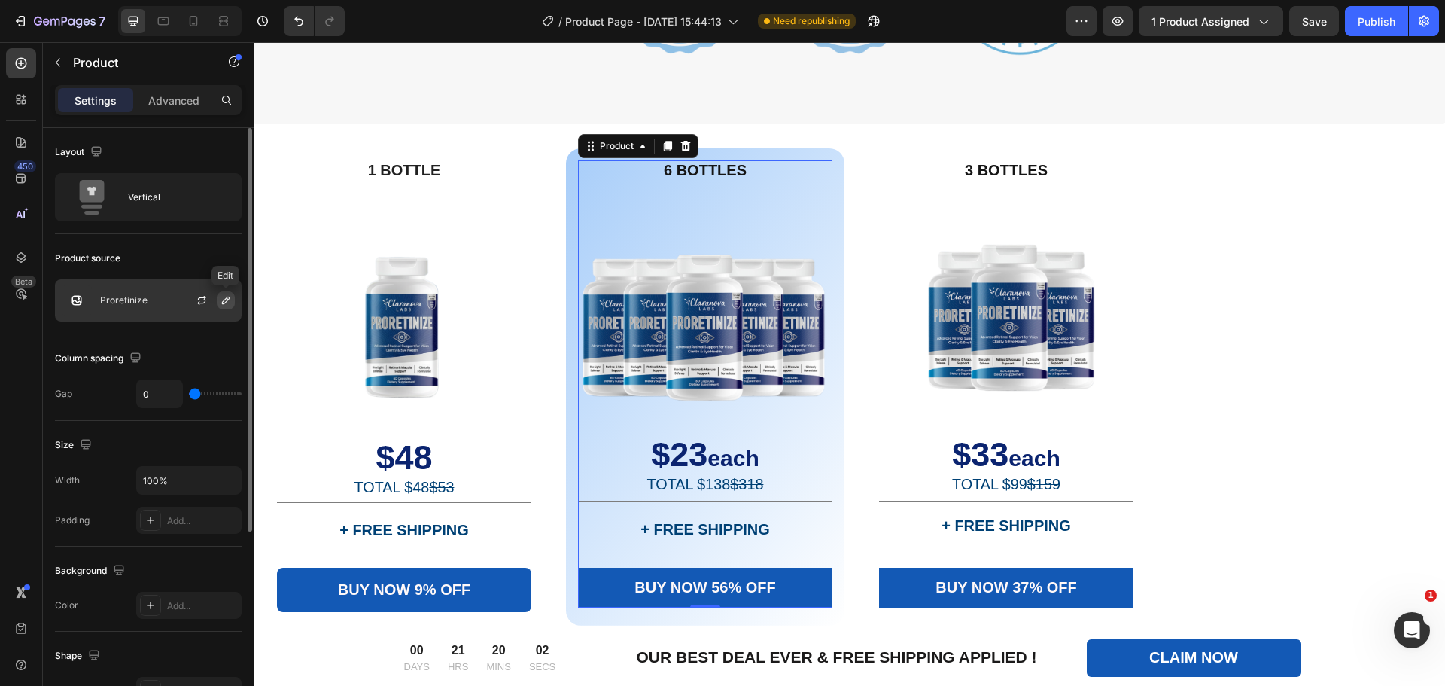
click at [230, 298] on icon "button" at bounding box center [226, 300] width 12 height 12
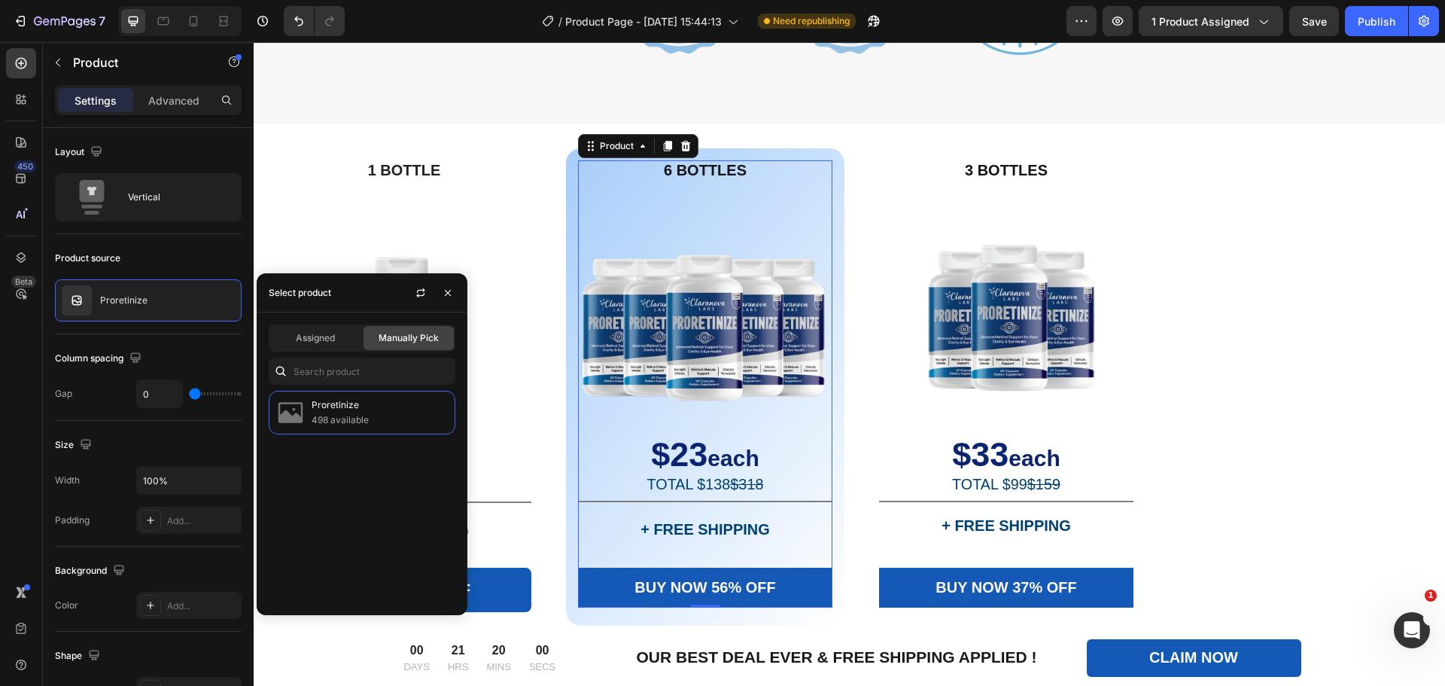
click at [359, 531] on div "Proretinize 498 available" at bounding box center [362, 497] width 211 height 212
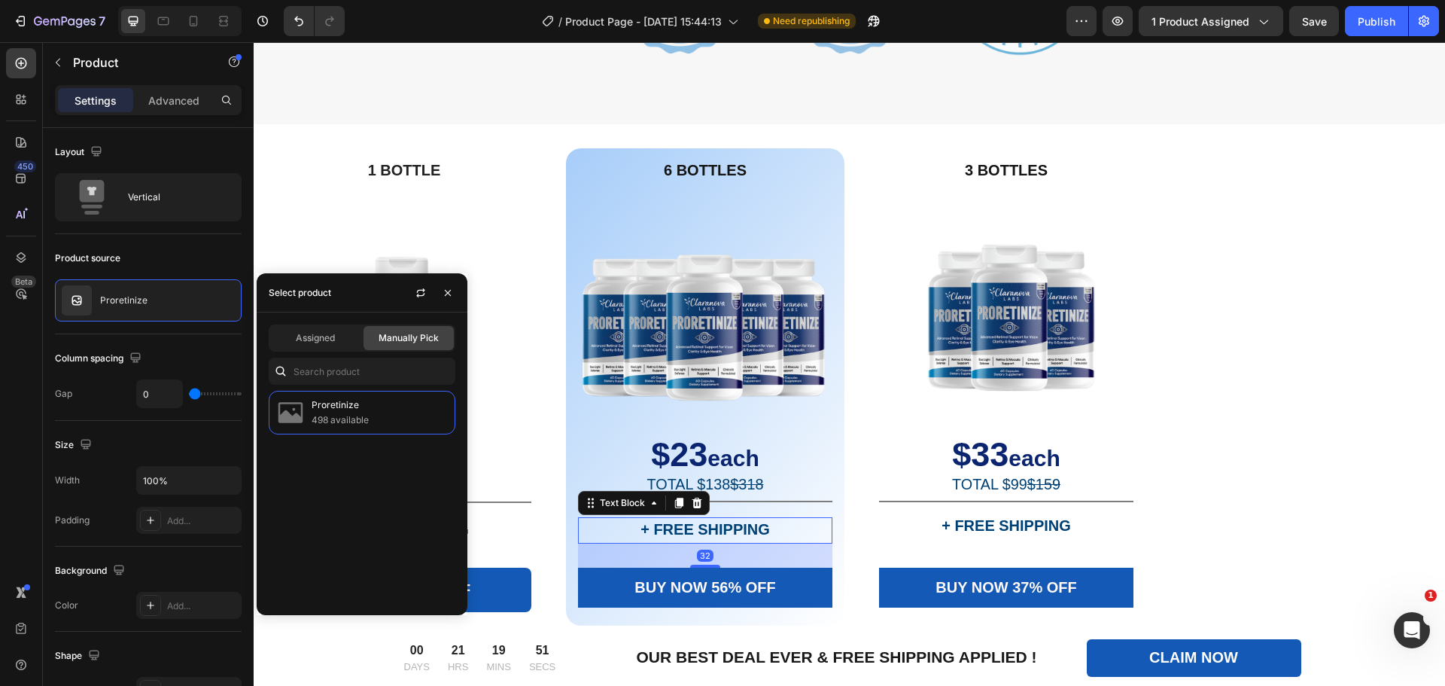
click at [695, 535] on strong "+ FREE SHIPPING" at bounding box center [704, 529] width 129 height 17
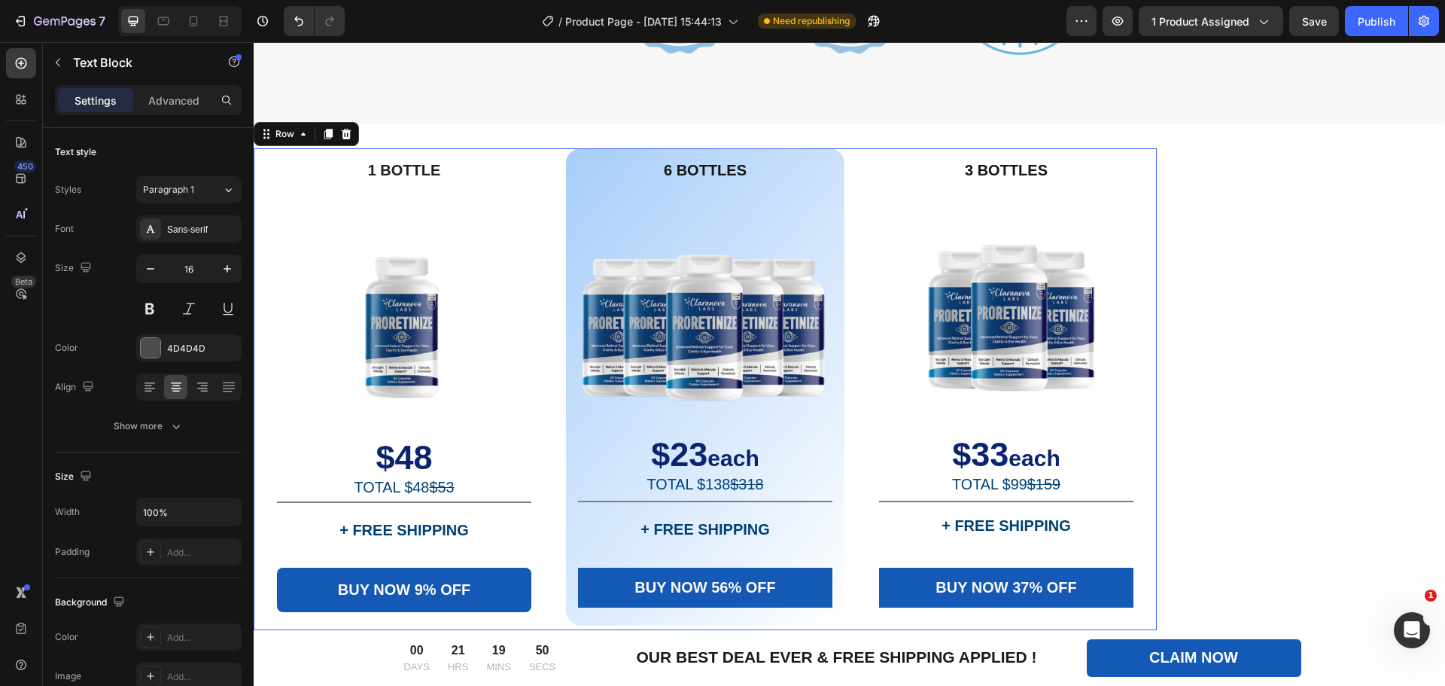
click at [548, 453] on div "1 BOTTLE Text Block Image $48 TOTAL $48 $53 Text Block Title Line + FREE SHIPPI…" at bounding box center [705, 388] width 903 height 481
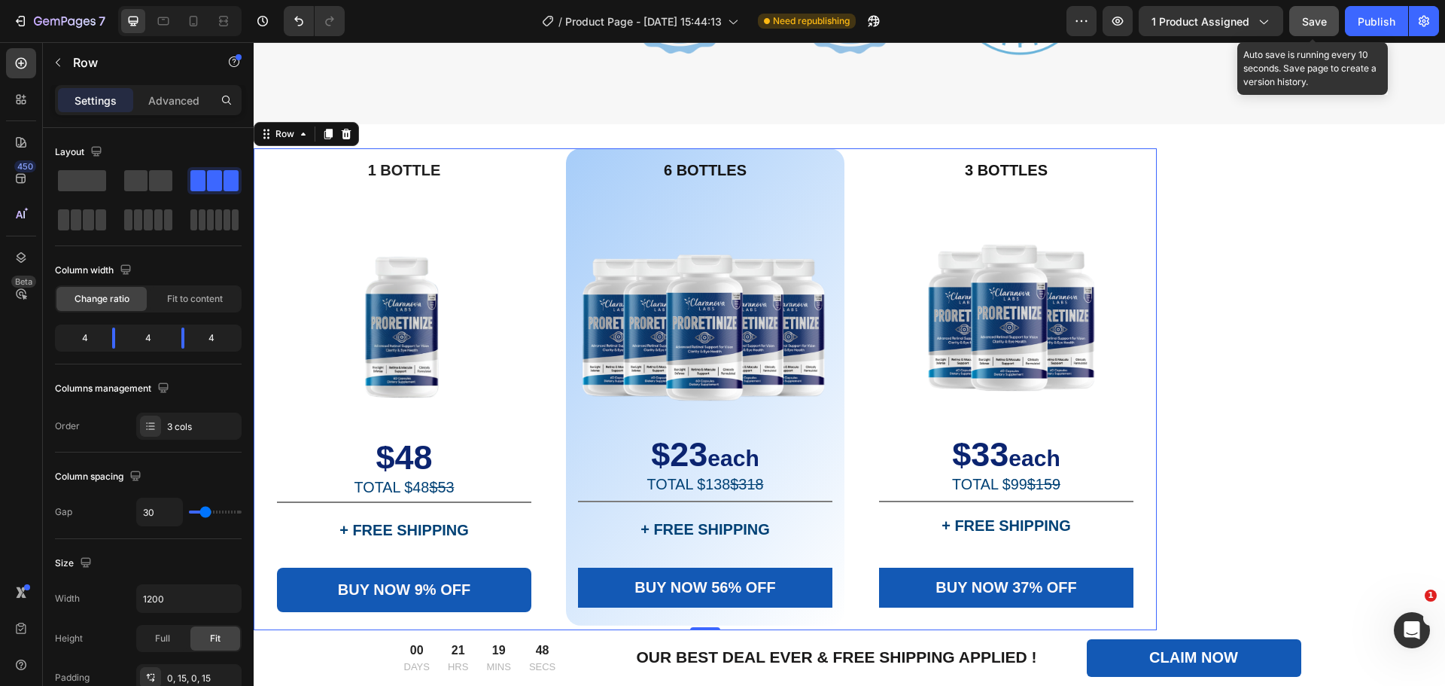
drag, startPoint x: 1314, startPoint y: 26, endPoint x: 1054, endPoint y: 2, distance: 260.7
click at [1314, 26] on span "Save" at bounding box center [1314, 21] width 25 height 13
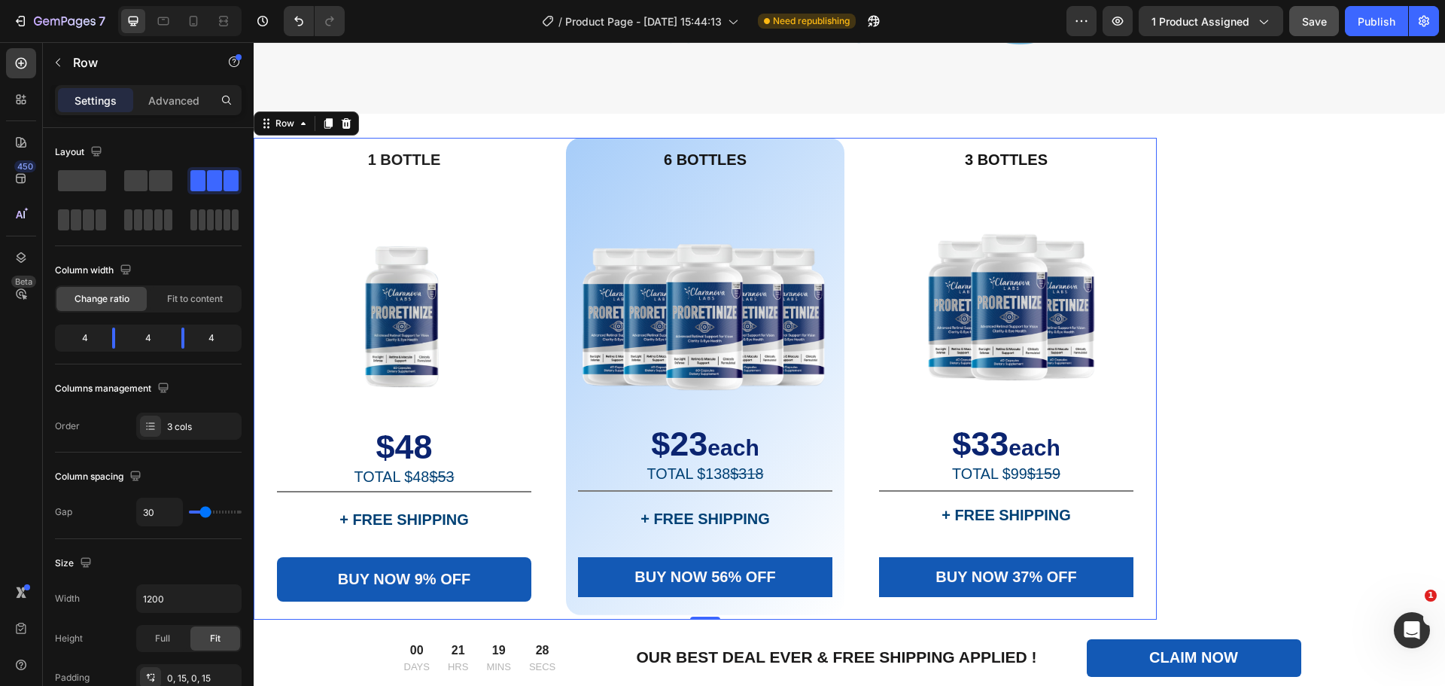
scroll to position [5518, 0]
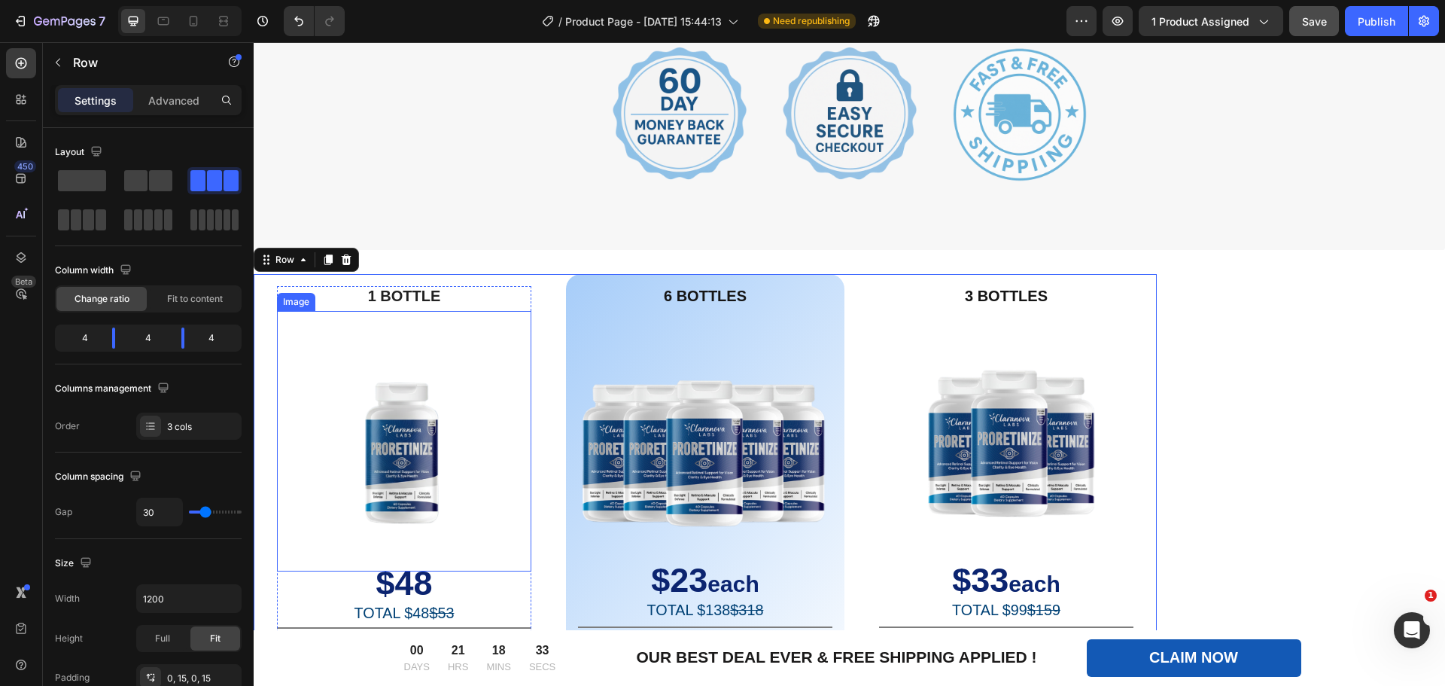
click at [411, 579] on strong "$48" at bounding box center [404, 583] width 56 height 38
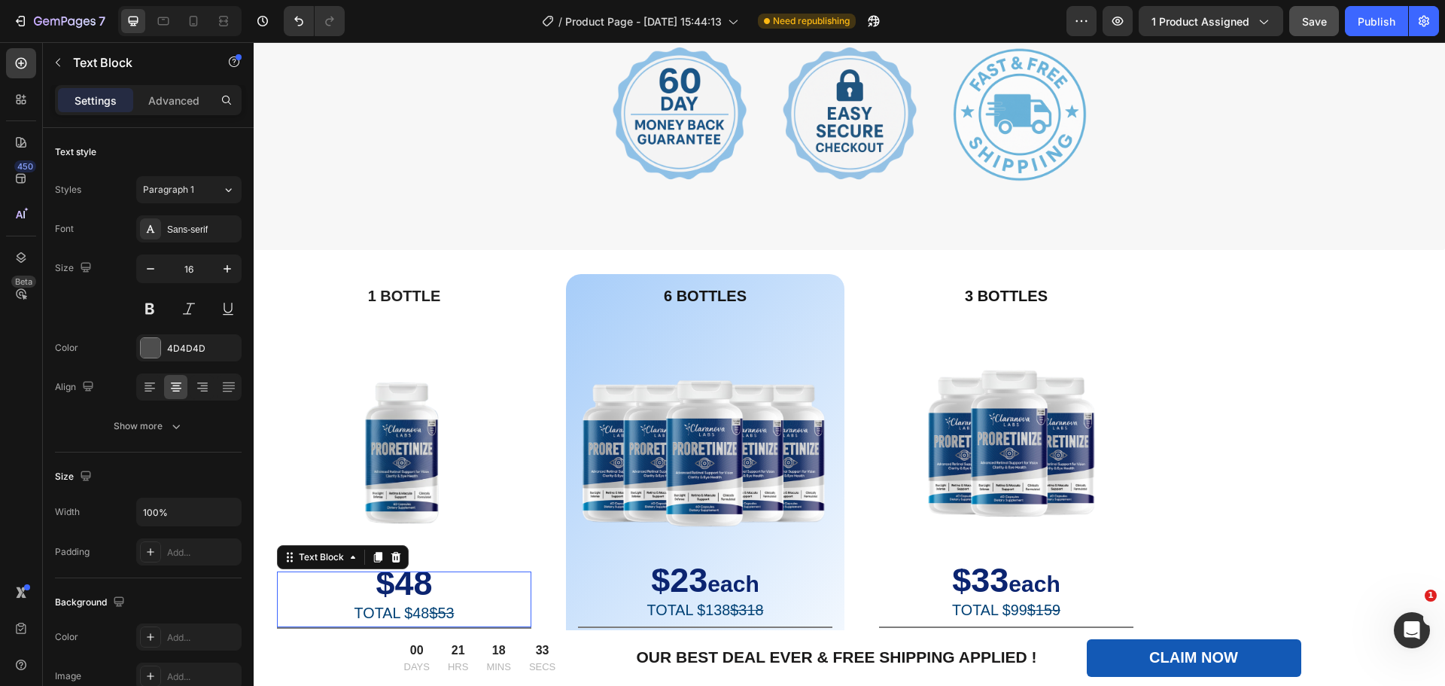
click at [411, 579] on strong "$48" at bounding box center [404, 583] width 56 height 38
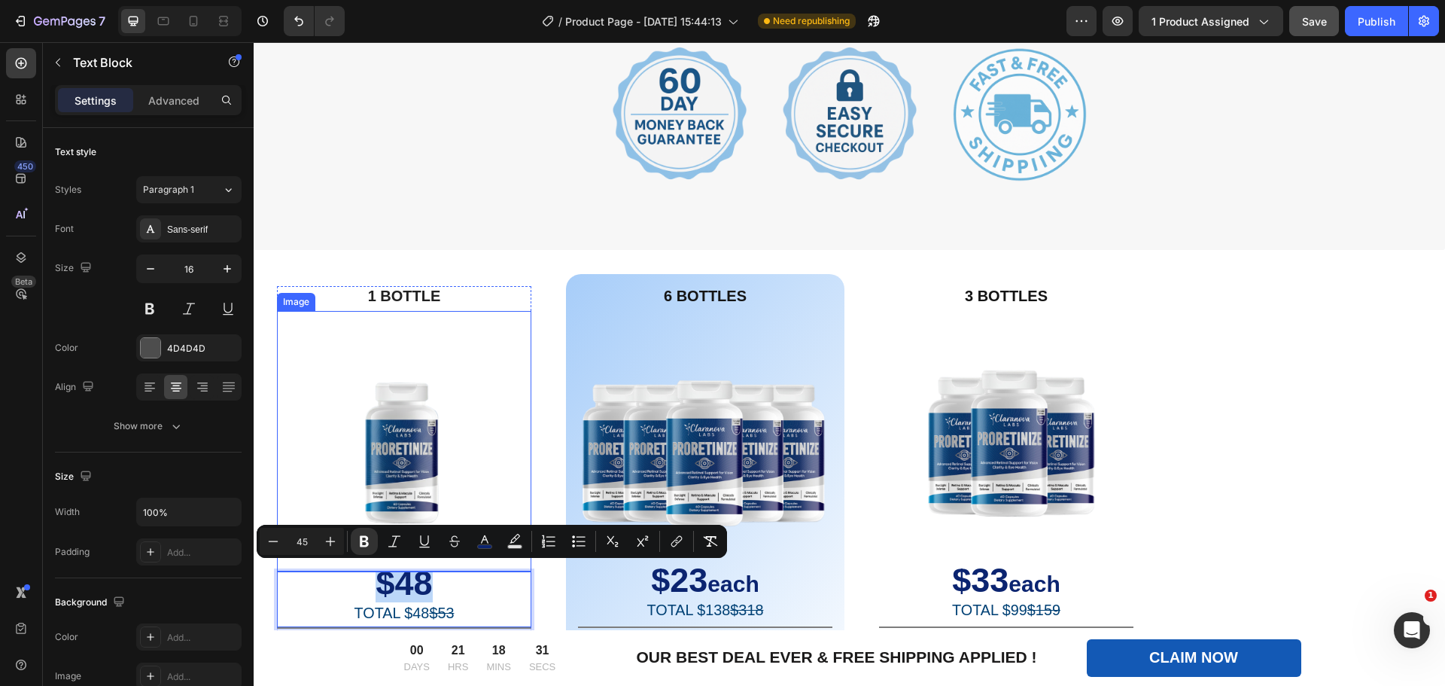
copy strong "$48"
click at [742, 596] on p "$23 each" at bounding box center [704, 584] width 251 height 29
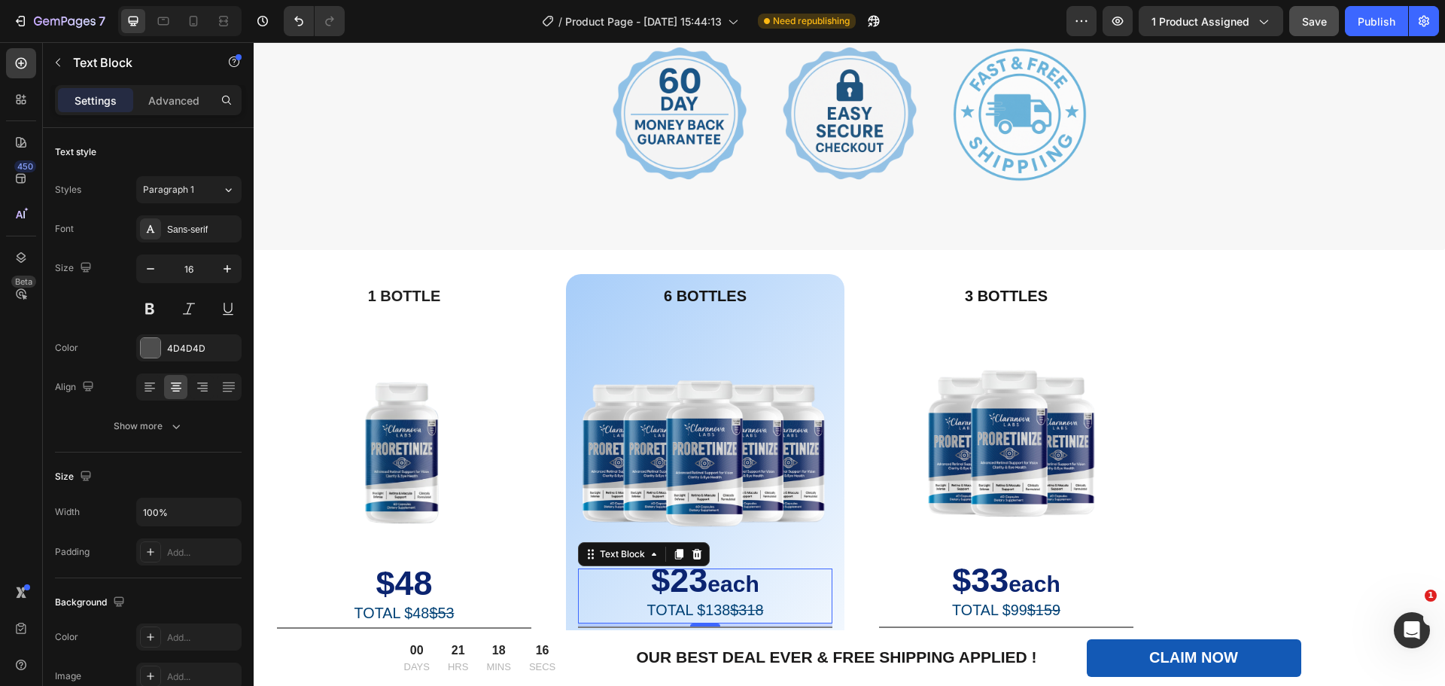
click at [691, 580] on strong "$23" at bounding box center [679, 580] width 56 height 38
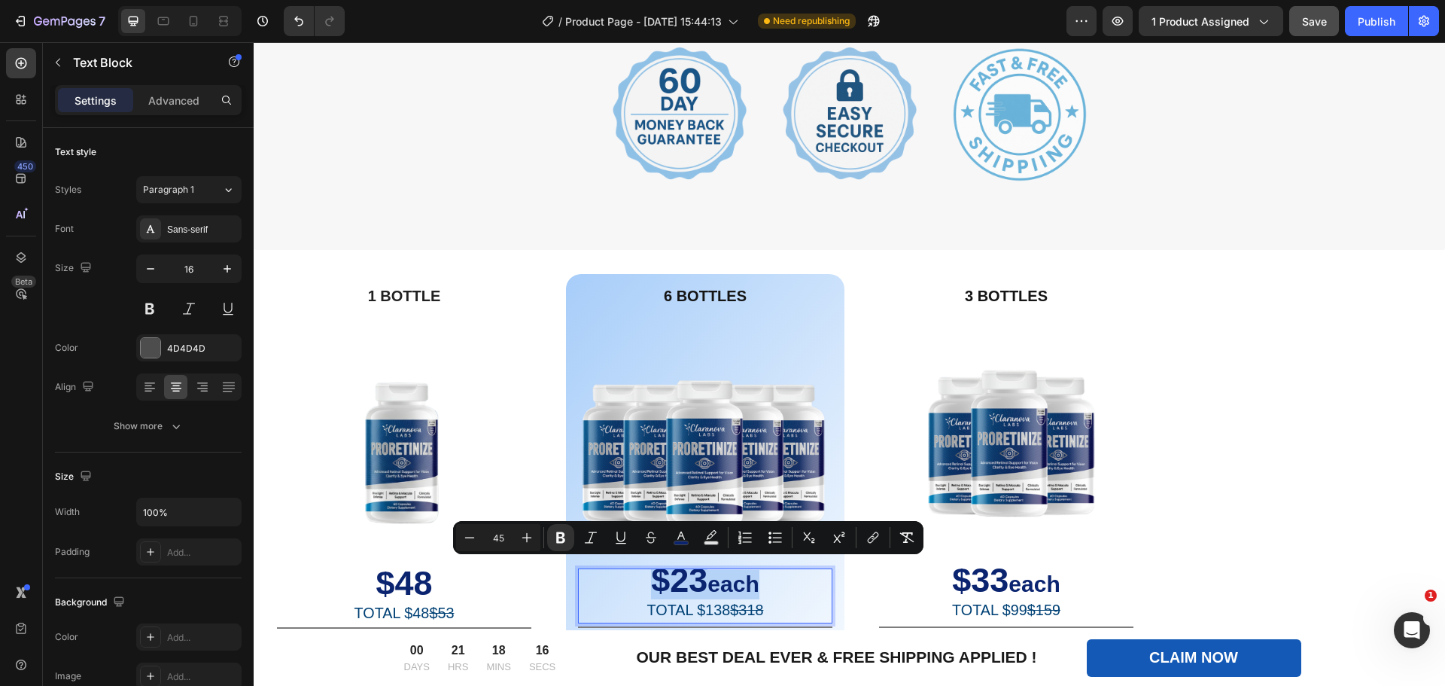
click at [691, 580] on strong "$23" at bounding box center [679, 580] width 56 height 38
copy p "$23 each"
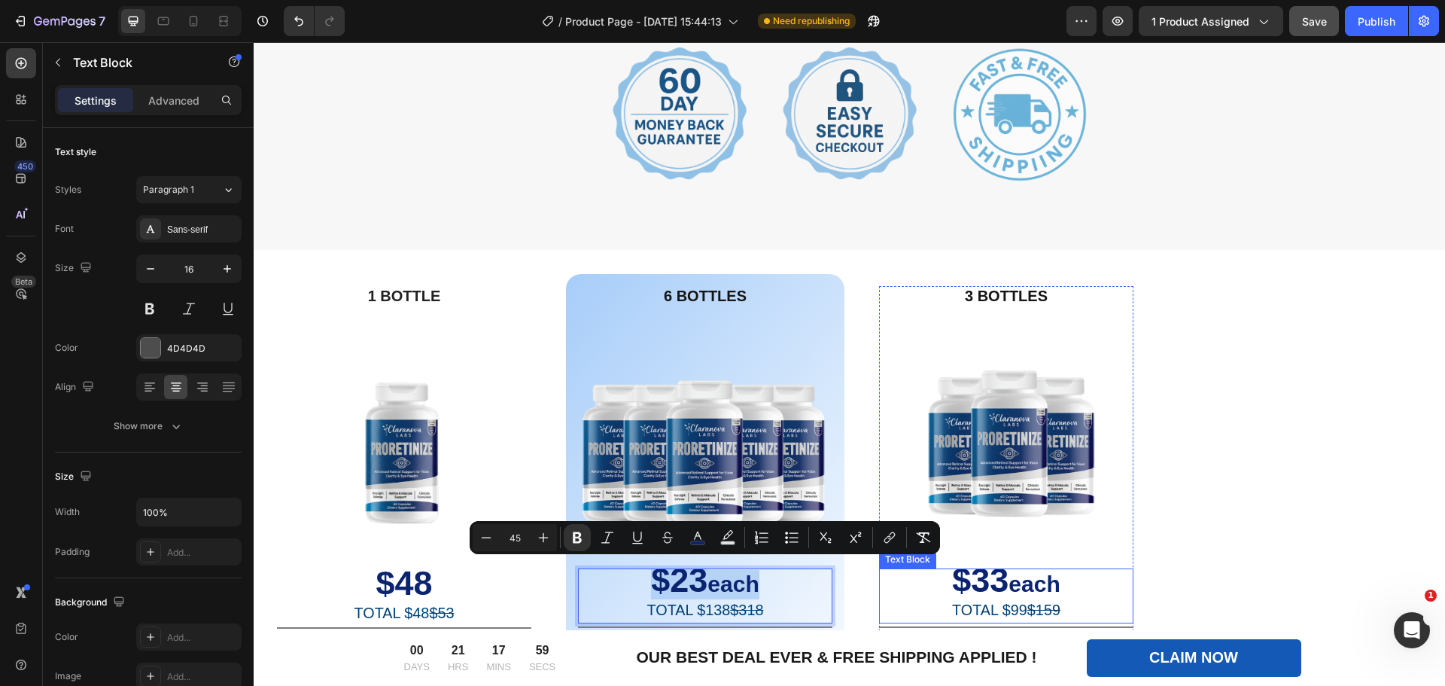
click at [1045, 582] on strong "each" at bounding box center [1033, 583] width 51 height 25
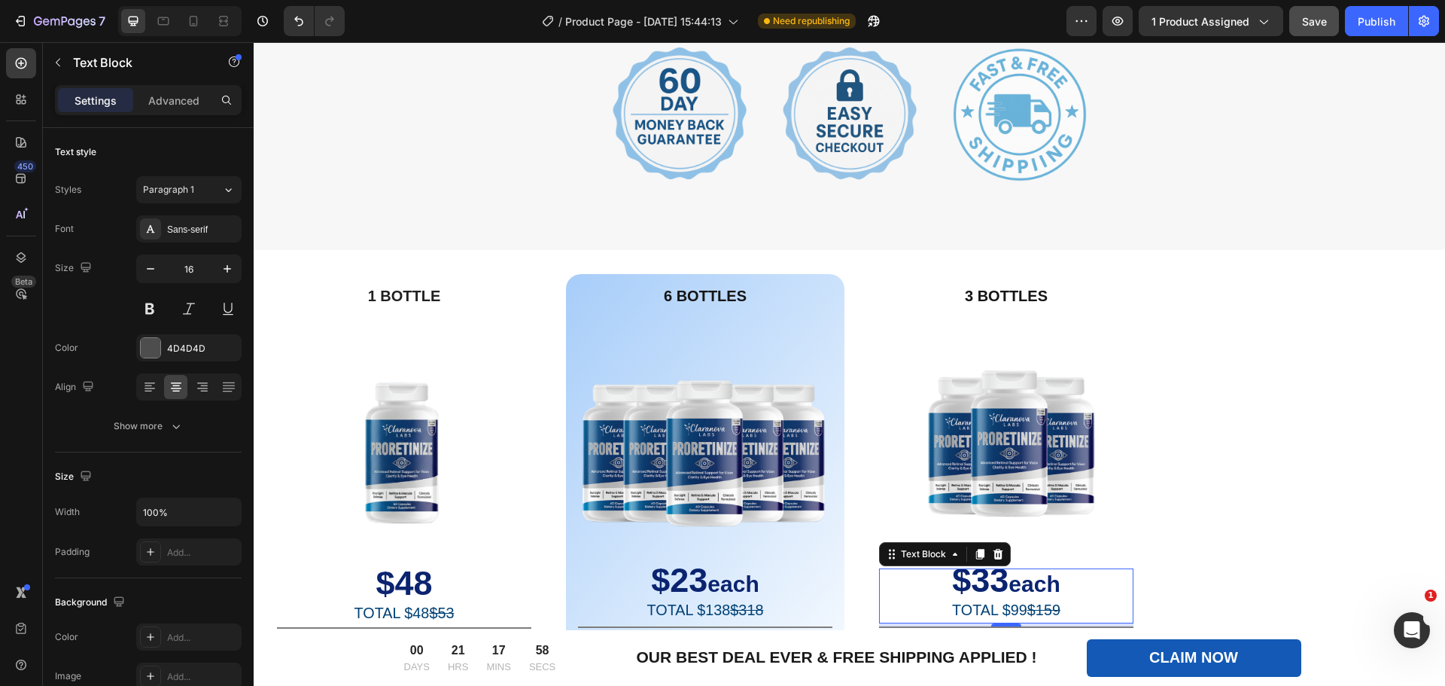
click at [1040, 582] on strong "each" at bounding box center [1033, 583] width 51 height 25
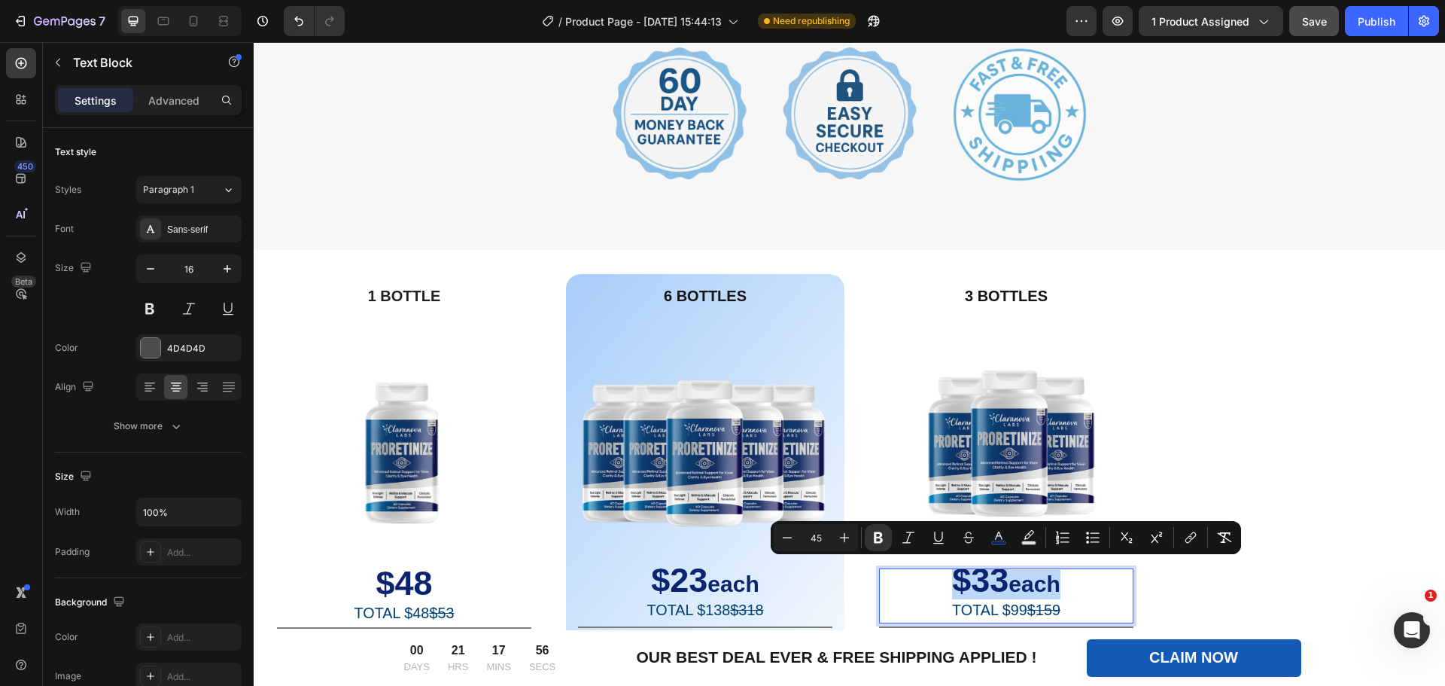
copy p "$33 each"
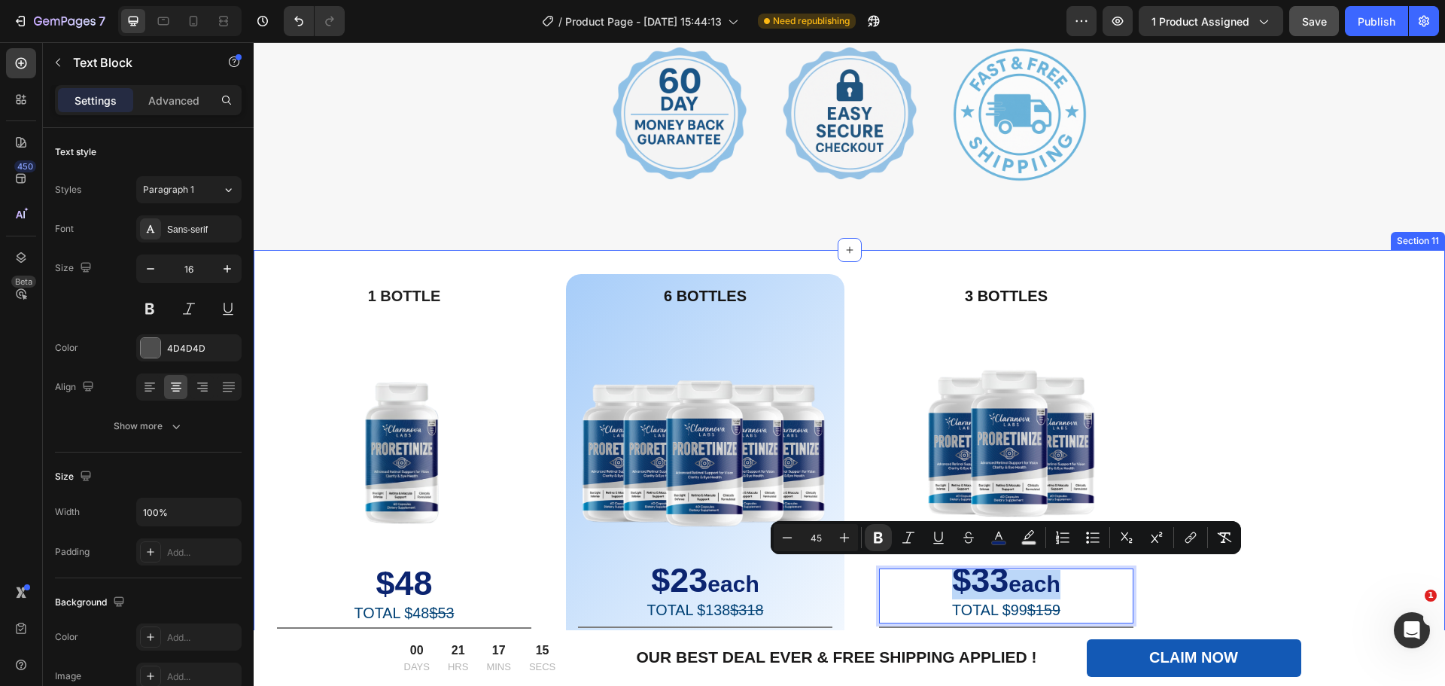
click at [1273, 366] on div "1 BOTTLE Text Block Image $48 TOTAL $48 $53 Text Block Title Line + FREE SHIPPI…" at bounding box center [849, 514] width 1191 height 529
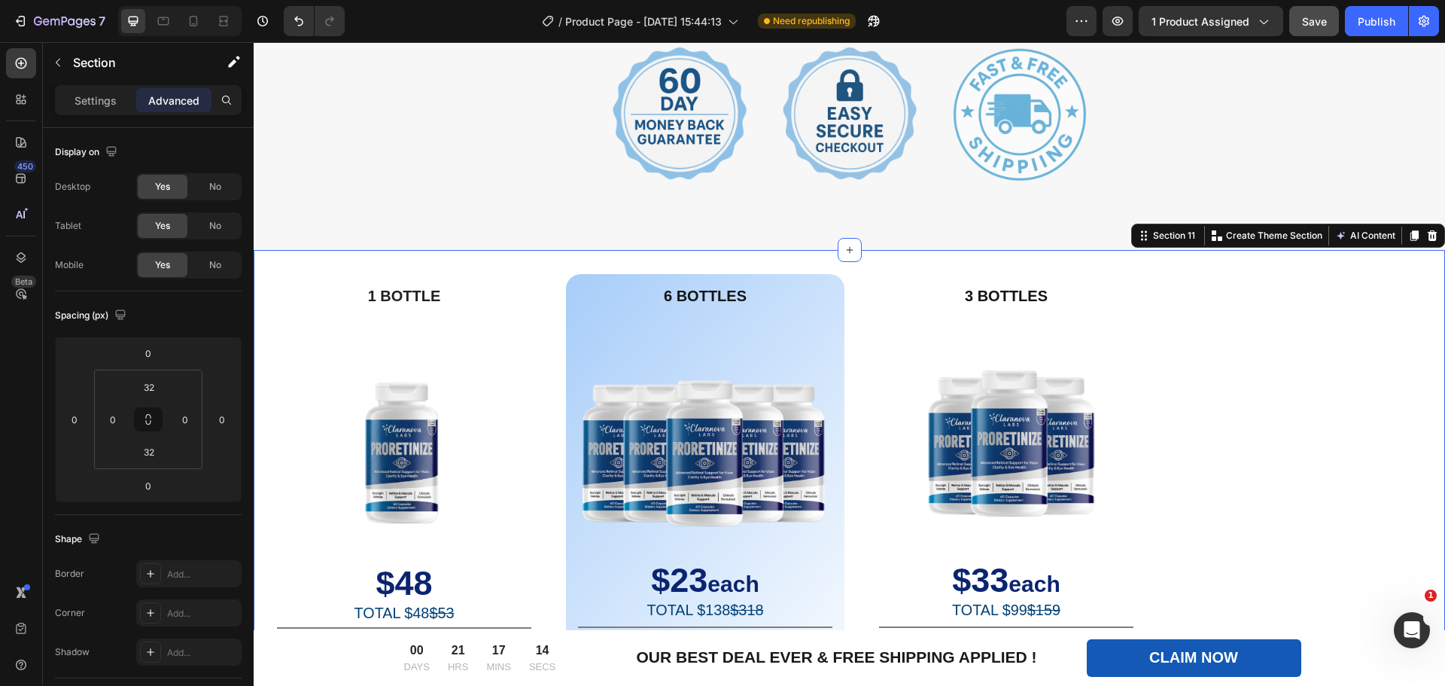
scroll to position [5644, 0]
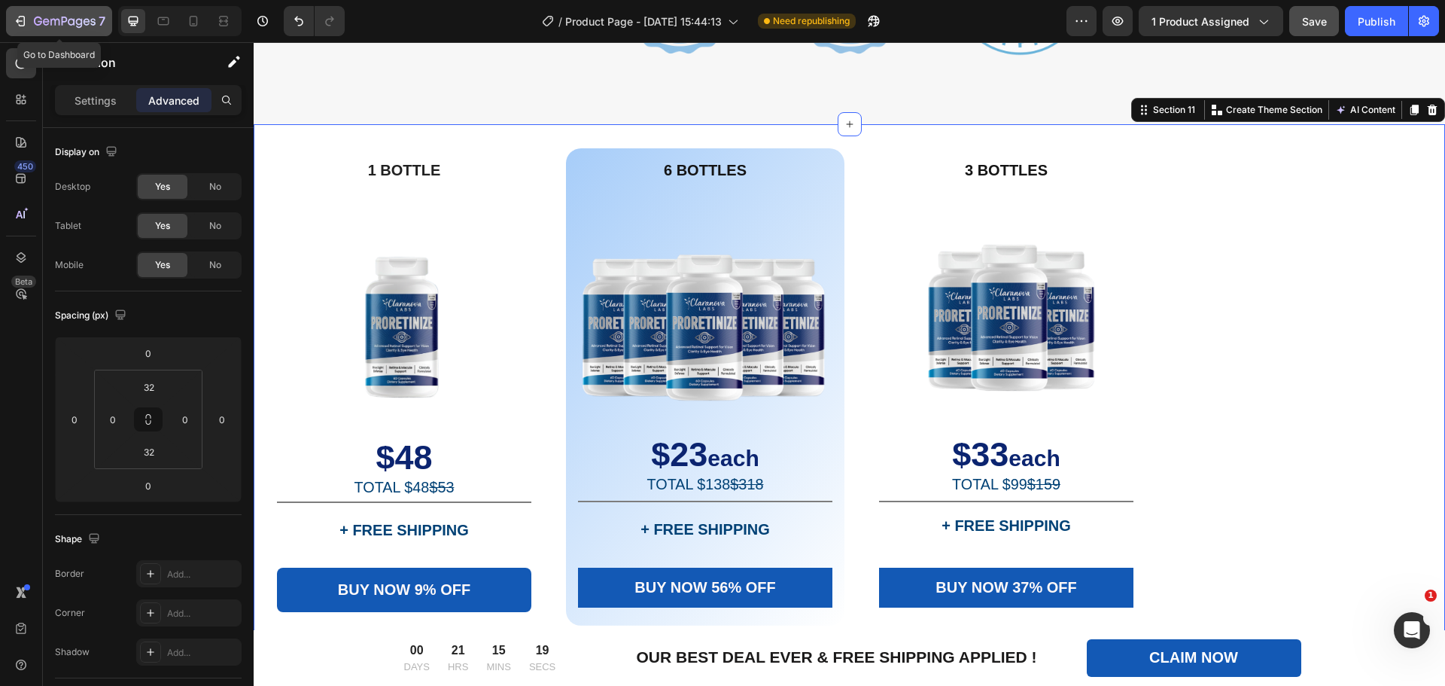
click at [14, 21] on icon "button" at bounding box center [20, 21] width 15 height 15
